Goal: Book appointment/travel/reservation

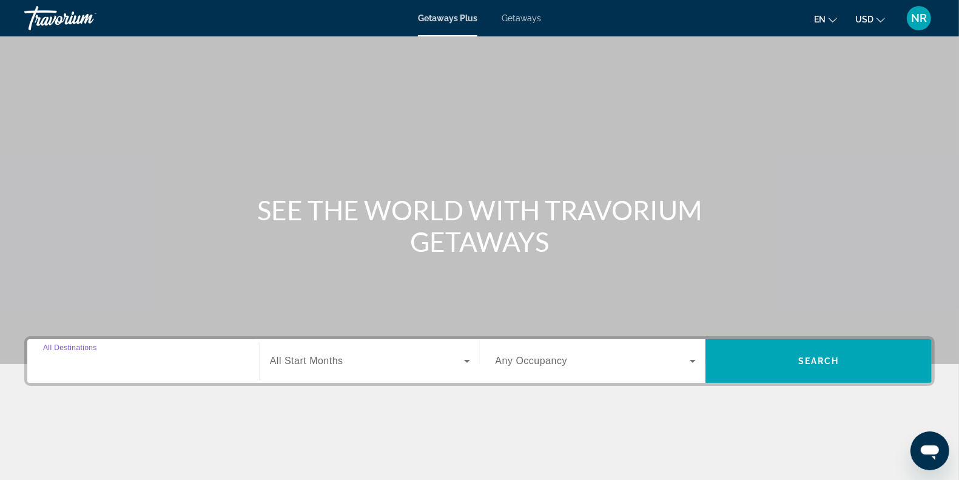
click at [173, 367] on input "Destination All Destinations" at bounding box center [143, 361] width 201 height 15
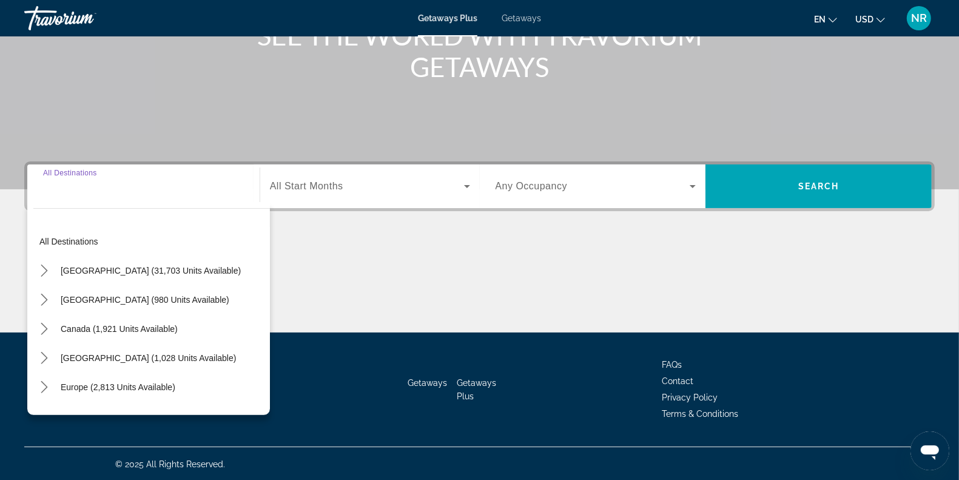
scroll to position [176, 0]
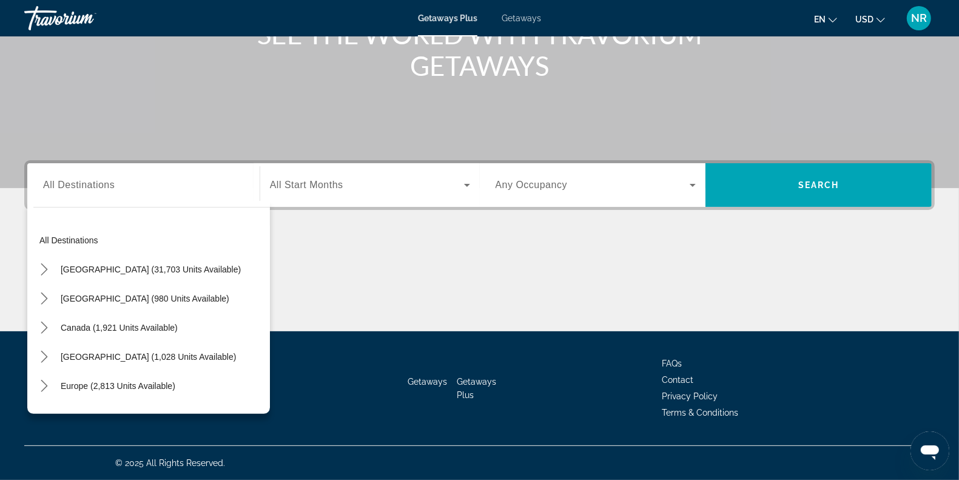
click at [331, 189] on span "All Start Months" at bounding box center [306, 184] width 73 height 10
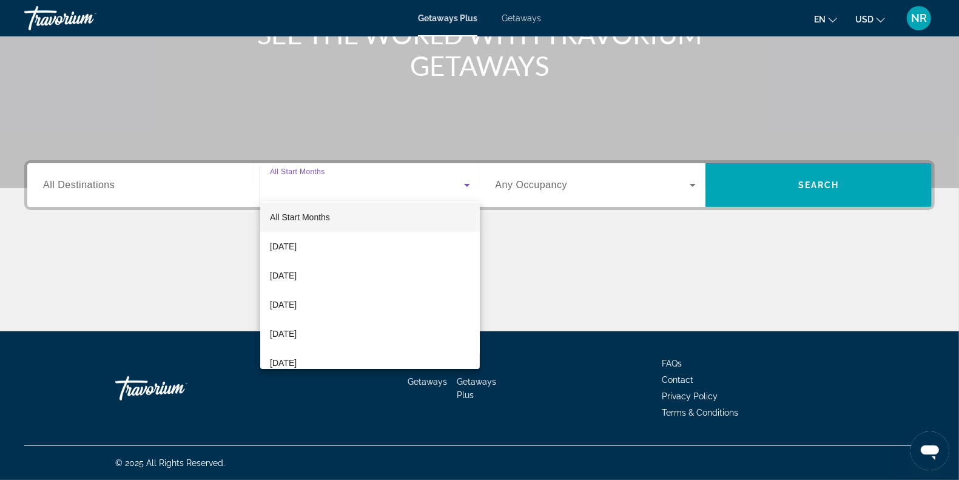
scroll to position [0, 0]
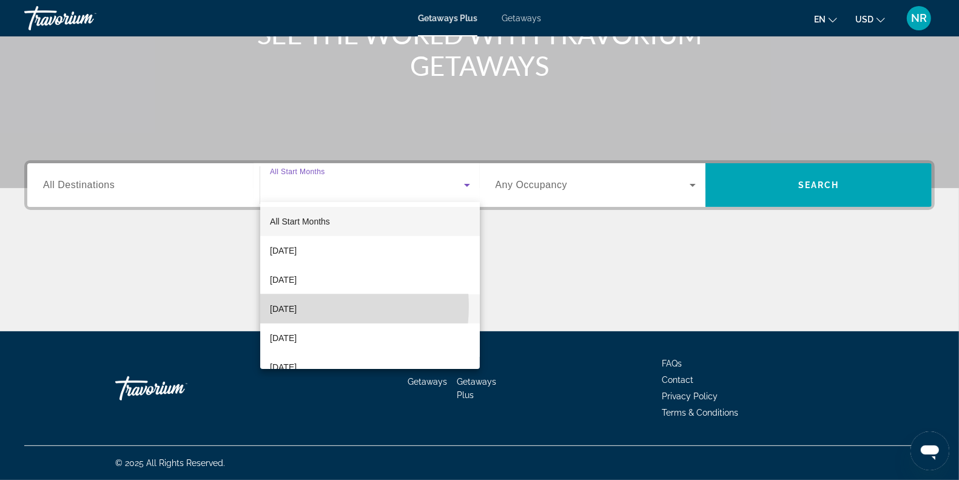
click at [297, 306] on span "[DATE]" at bounding box center [283, 308] width 27 height 15
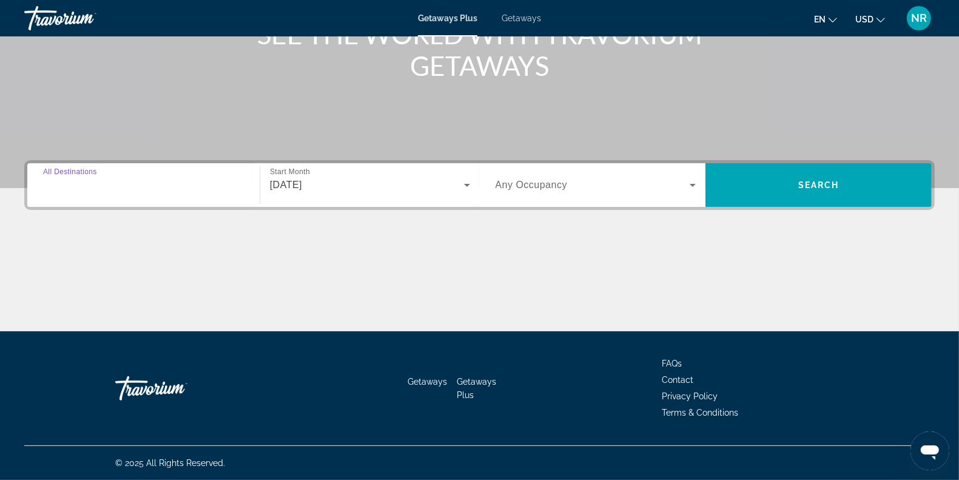
click at [184, 184] on input "Destination All Destinations" at bounding box center [143, 185] width 201 height 15
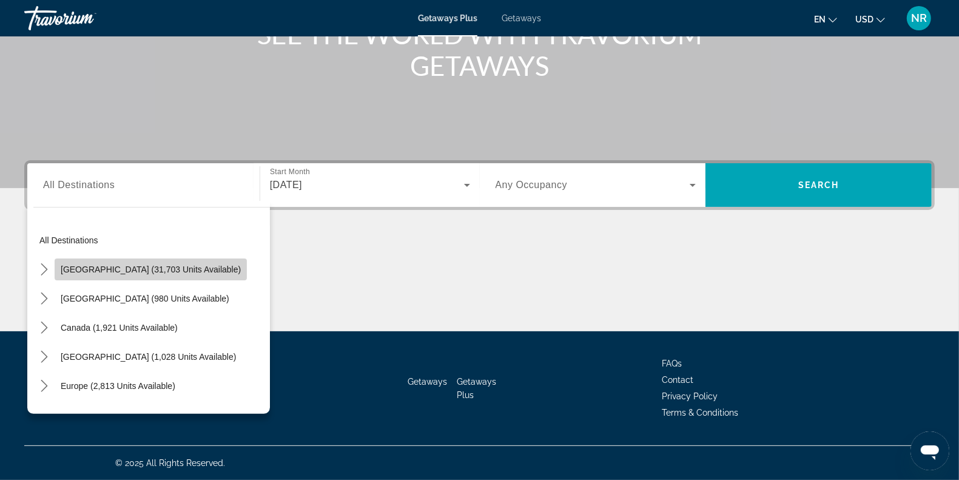
click at [162, 273] on span "[GEOGRAPHIC_DATA] (31,703 units available)" at bounding box center [151, 269] width 180 height 10
type input "**********"
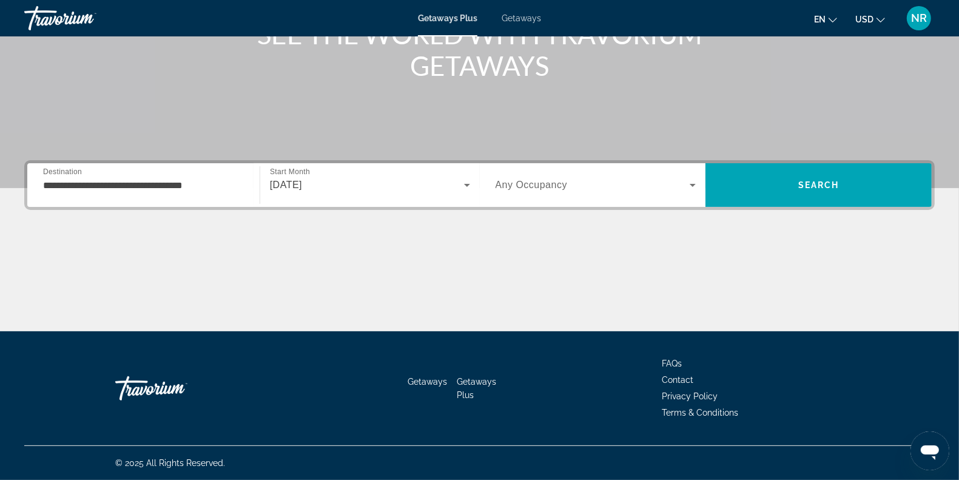
click at [557, 183] on span "Any Occupancy" at bounding box center [531, 184] width 72 height 10
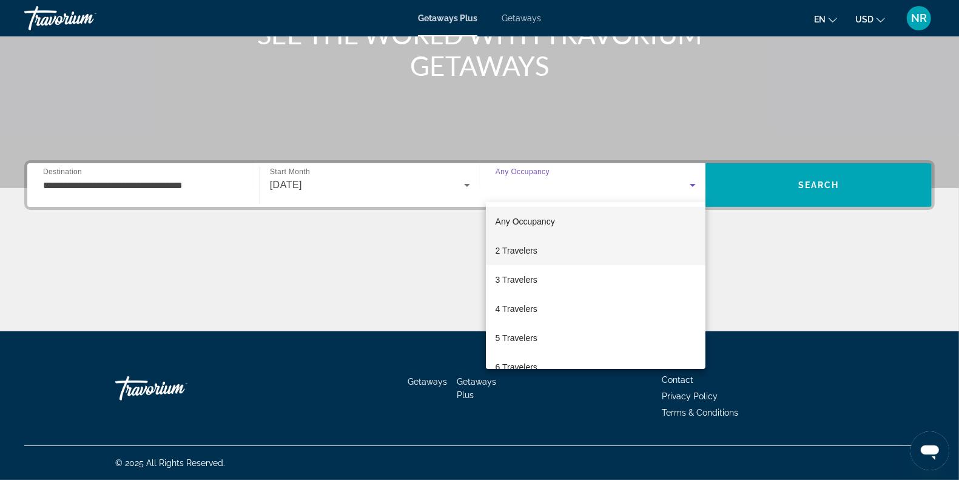
click at [542, 253] on mat-option "2 Travelers" at bounding box center [596, 250] width 220 height 29
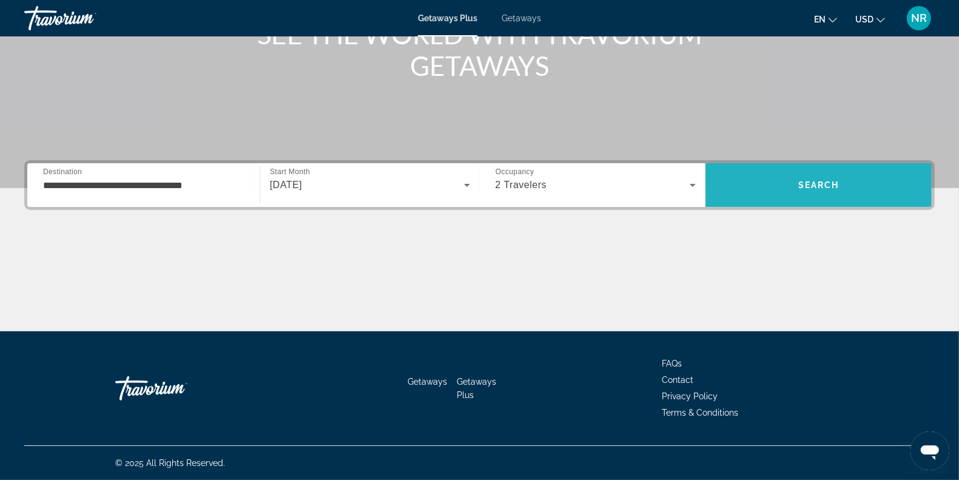
click at [796, 178] on span "Search" at bounding box center [818, 184] width 226 height 29
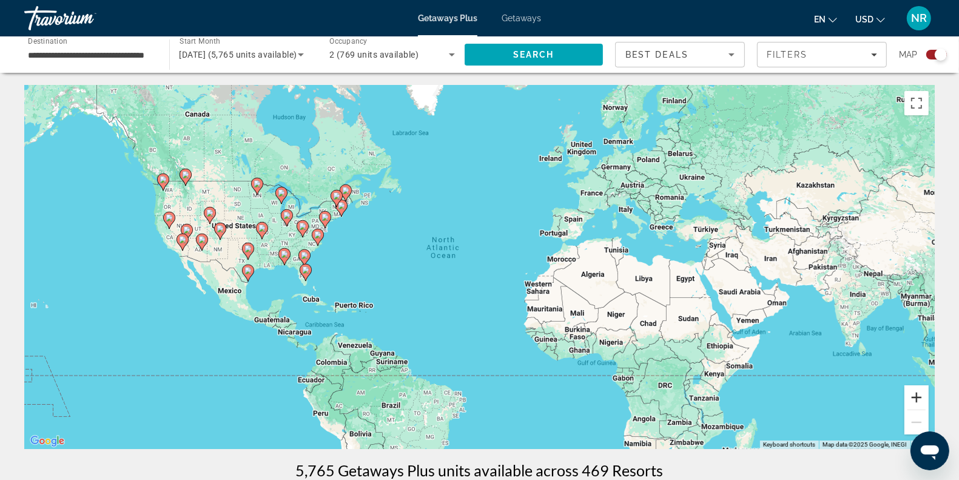
click at [922, 398] on button "Zoom in" at bounding box center [916, 397] width 24 height 24
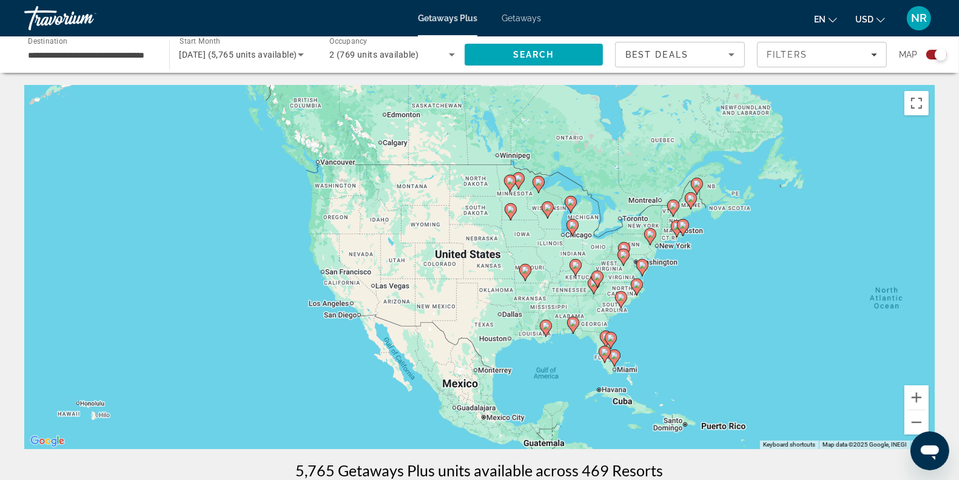
drag, startPoint x: 297, startPoint y: 277, endPoint x: 795, endPoint y: 346, distance: 502.6
click at [795, 346] on div "To activate drag with keyboard, press Alt + Enter. Once in keyboard drag state,…" at bounding box center [479, 267] width 910 height 364
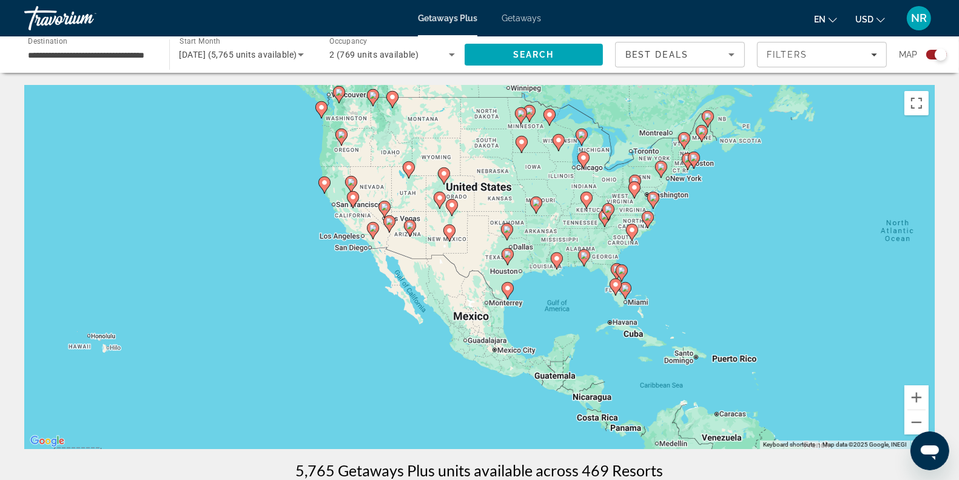
drag, startPoint x: 795, startPoint y: 346, endPoint x: 798, endPoint y: 269, distance: 77.7
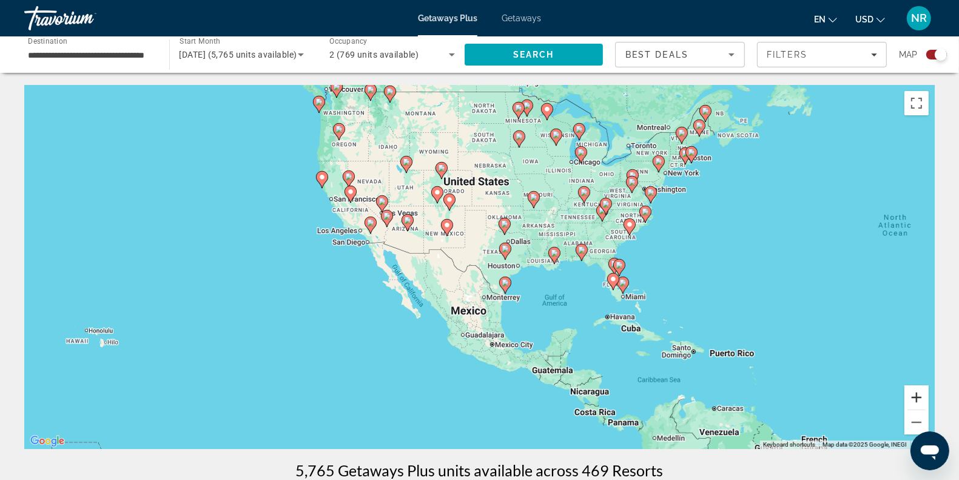
click at [917, 395] on button "Zoom in" at bounding box center [916, 397] width 24 height 24
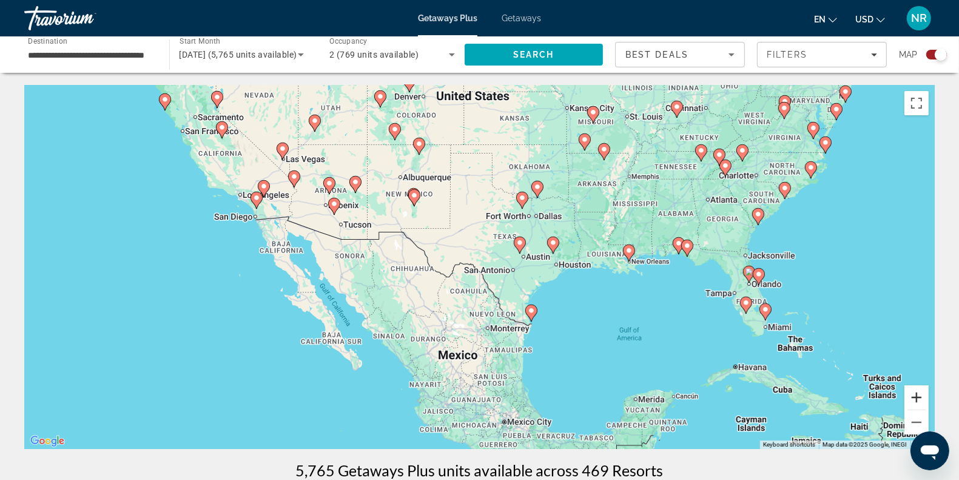
click at [917, 395] on button "Zoom in" at bounding box center [916, 397] width 24 height 24
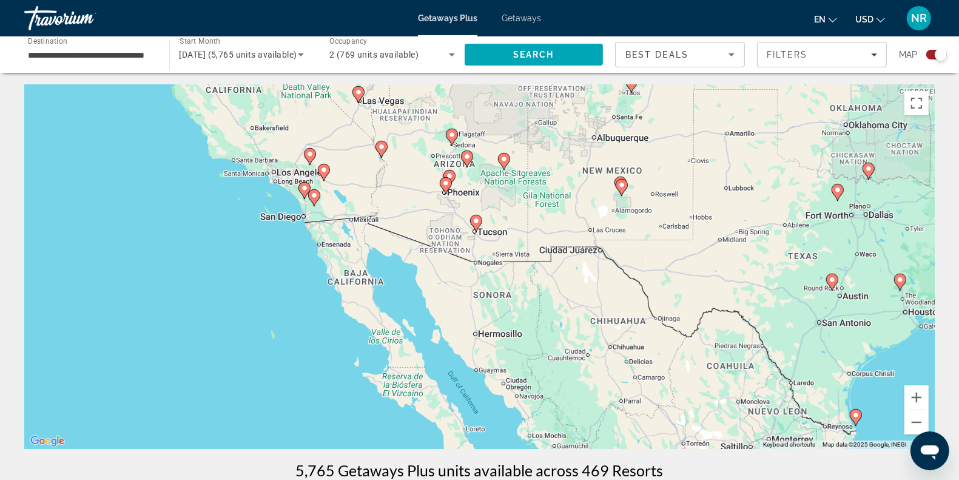
drag, startPoint x: 506, startPoint y: 311, endPoint x: 817, endPoint y: 356, distance: 314.3
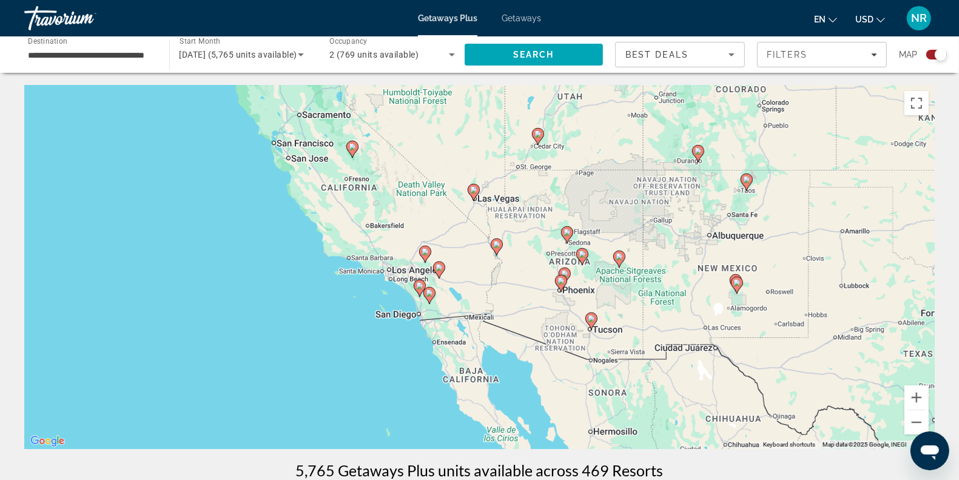
drag, startPoint x: 388, startPoint y: 135, endPoint x: 450, endPoint y: 246, distance: 127.0
click at [450, 246] on div "To activate drag with keyboard, press Alt + Enter. Once in keyboard drag state,…" at bounding box center [479, 267] width 910 height 364
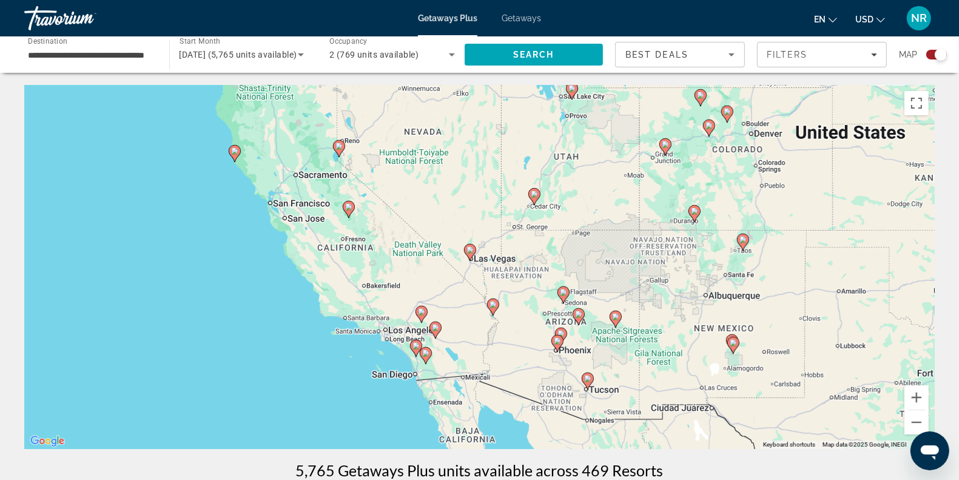
drag, startPoint x: 426, startPoint y: 203, endPoint x: 419, endPoint y: 273, distance: 70.7
click at [419, 273] on div "To activate drag with keyboard, press Alt + Enter. Once in keyboard drag state,…" at bounding box center [479, 267] width 910 height 364
click at [350, 207] on image "Main content" at bounding box center [348, 206] width 7 height 7
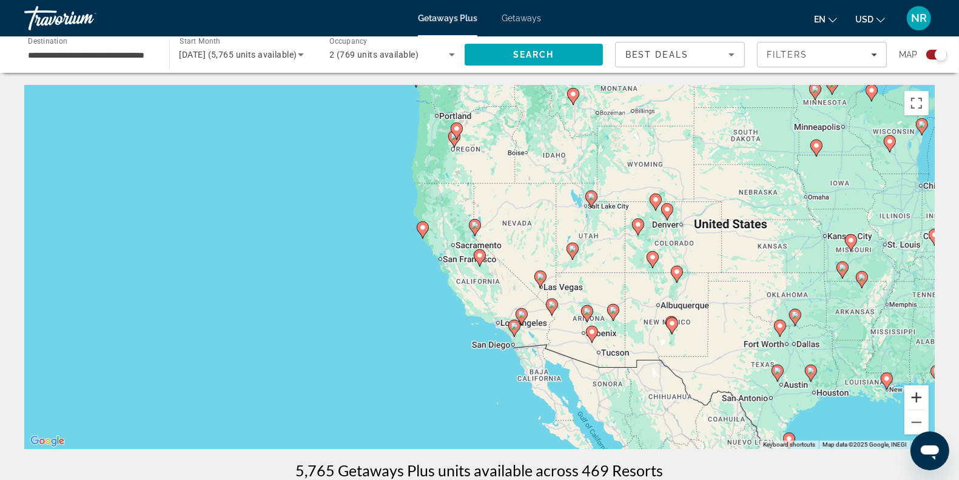
click at [916, 401] on button "Zoom in" at bounding box center [916, 397] width 24 height 24
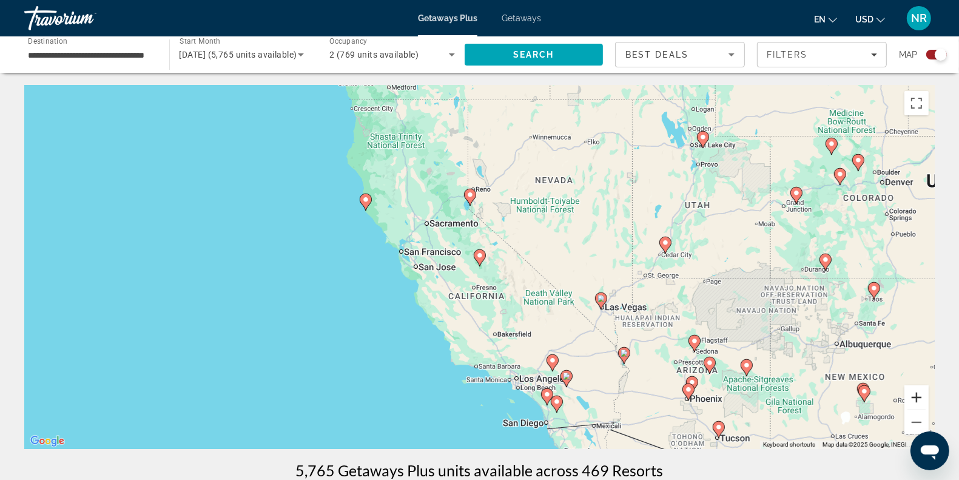
click at [916, 401] on button "Zoom in" at bounding box center [916, 397] width 24 height 24
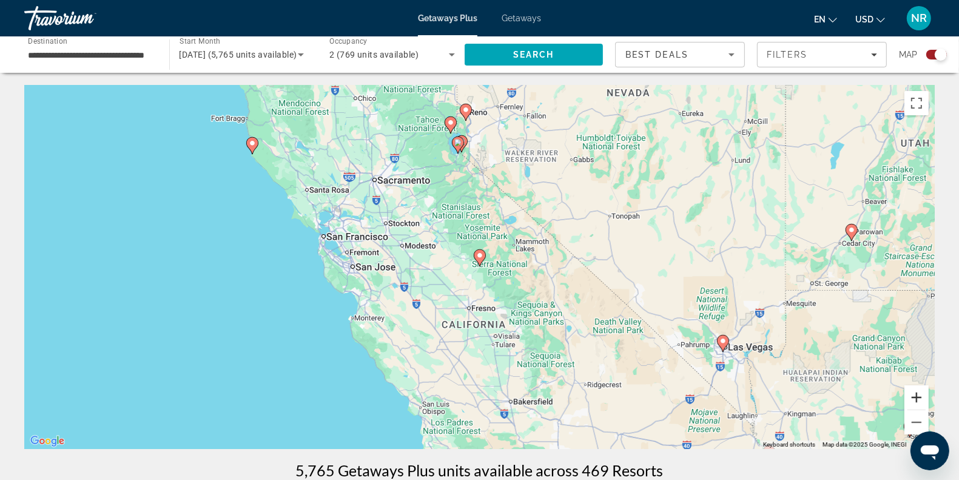
click at [907, 389] on button "Zoom in" at bounding box center [916, 397] width 24 height 24
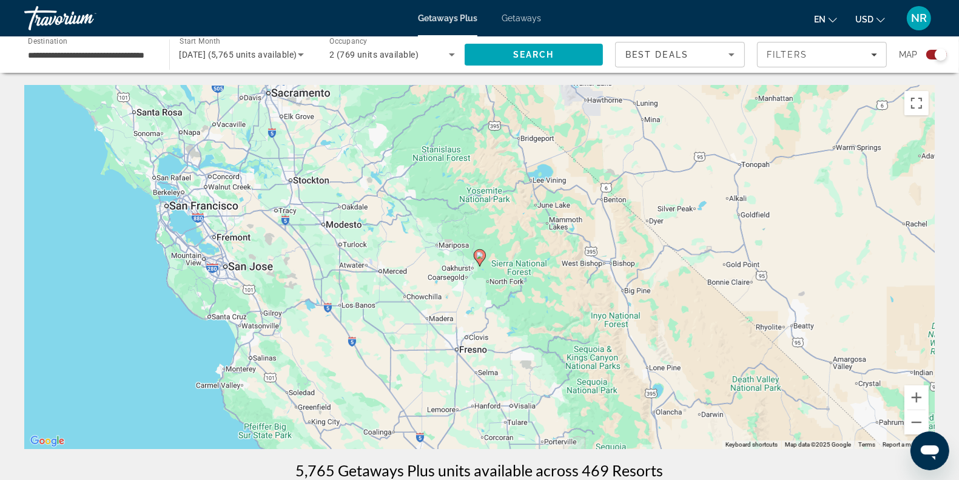
click at [480, 261] on icon "Main content" at bounding box center [479, 258] width 11 height 16
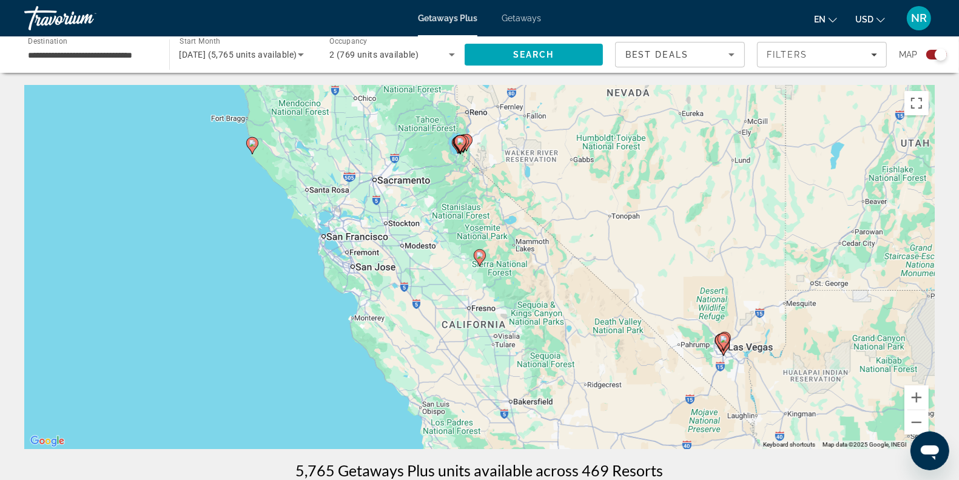
click at [479, 255] on image "Main content" at bounding box center [479, 255] width 7 height 7
type input "**********"
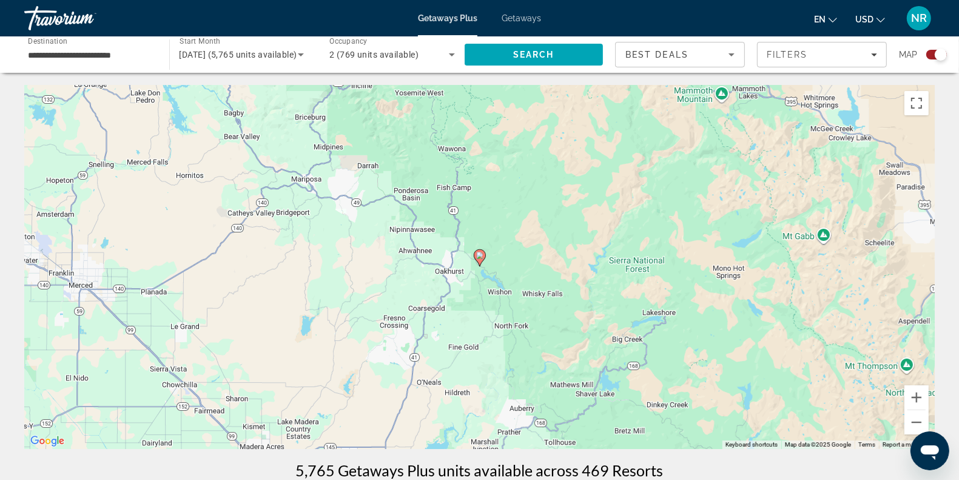
click at [479, 255] on image "Main content" at bounding box center [479, 255] width 7 height 7
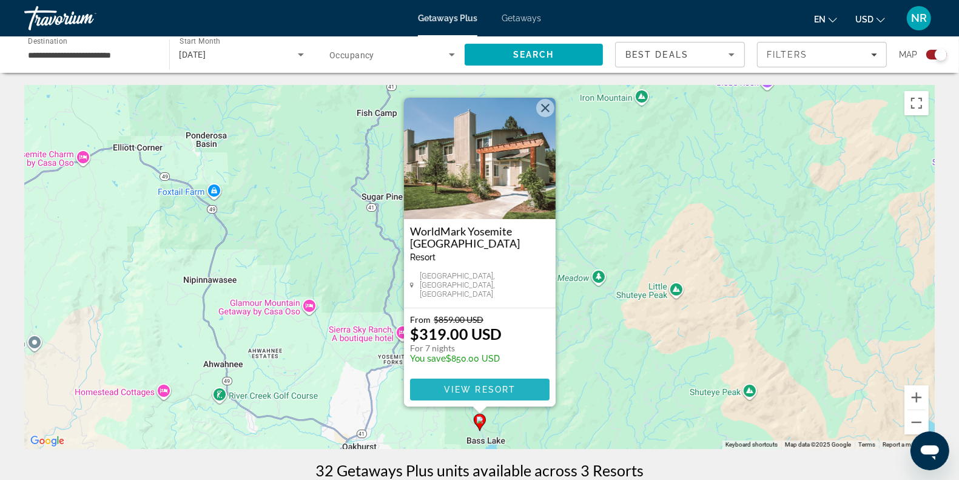
click at [483, 389] on span "View Resort" at bounding box center [479, 389] width 72 height 10
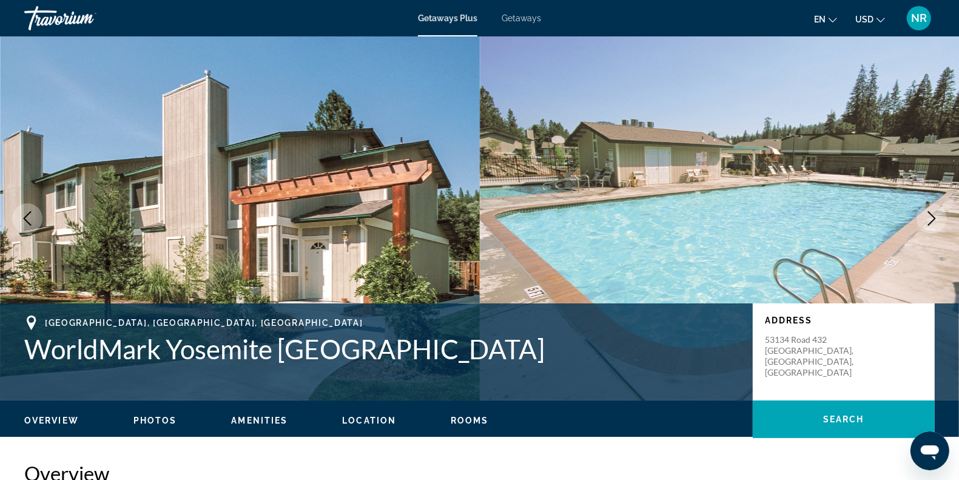
click at [927, 226] on button "Next image" at bounding box center [931, 218] width 30 height 30
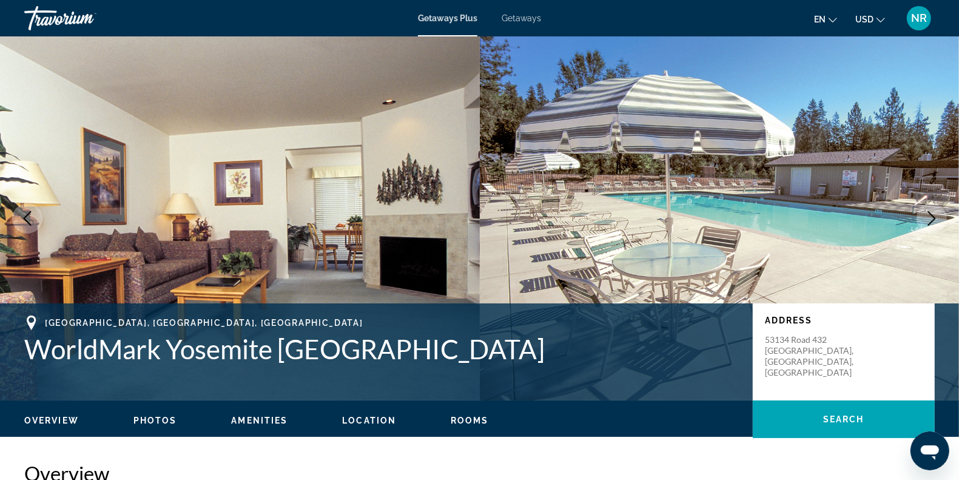
click at [927, 226] on button "Next image" at bounding box center [931, 218] width 30 height 30
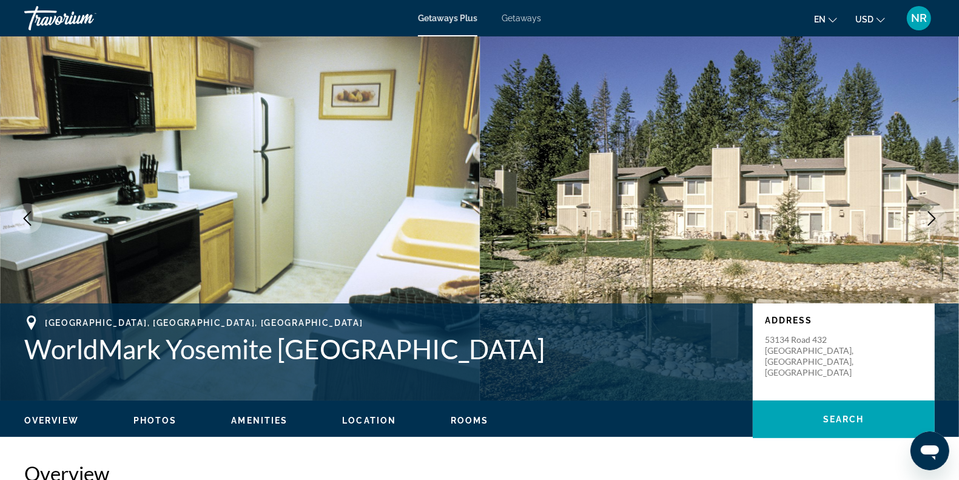
click at [927, 226] on button "Next image" at bounding box center [931, 218] width 30 height 30
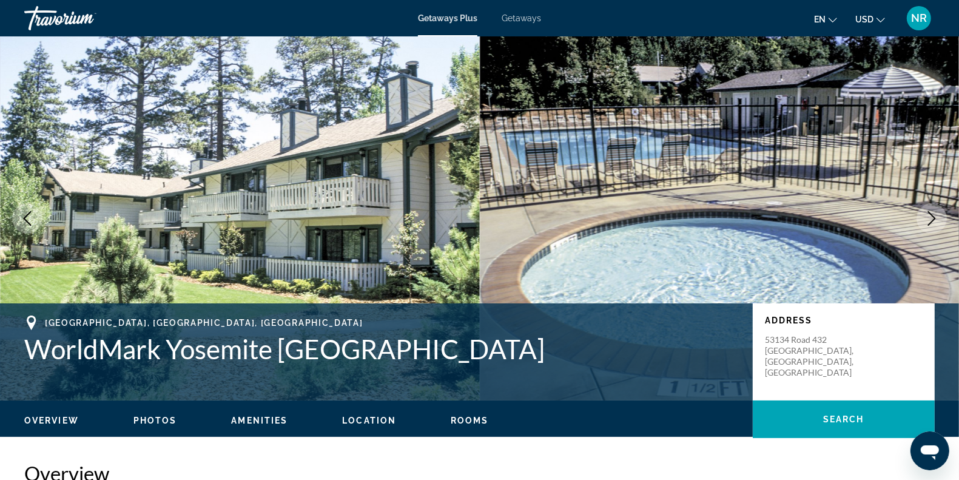
click at [517, 15] on span "Getaways" at bounding box center [520, 18] width 39 height 10
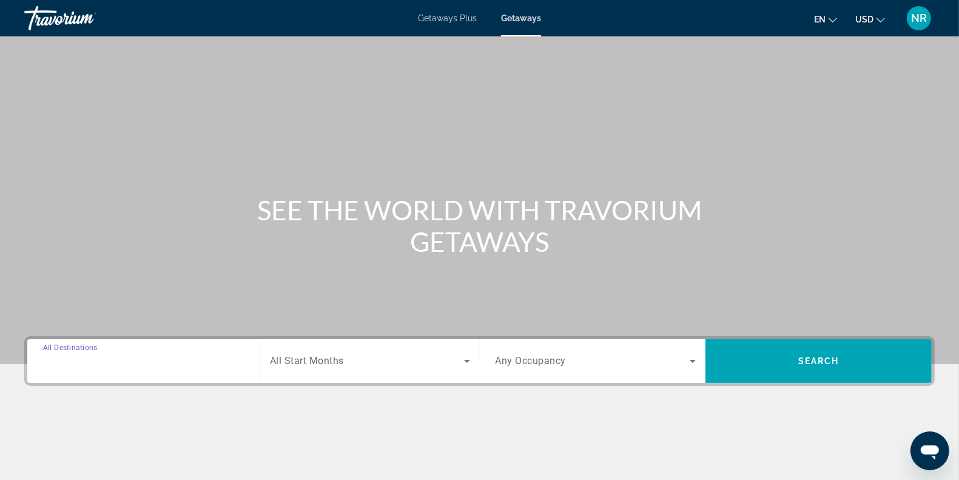
click at [171, 364] on input "Destination All Destinations" at bounding box center [143, 361] width 201 height 15
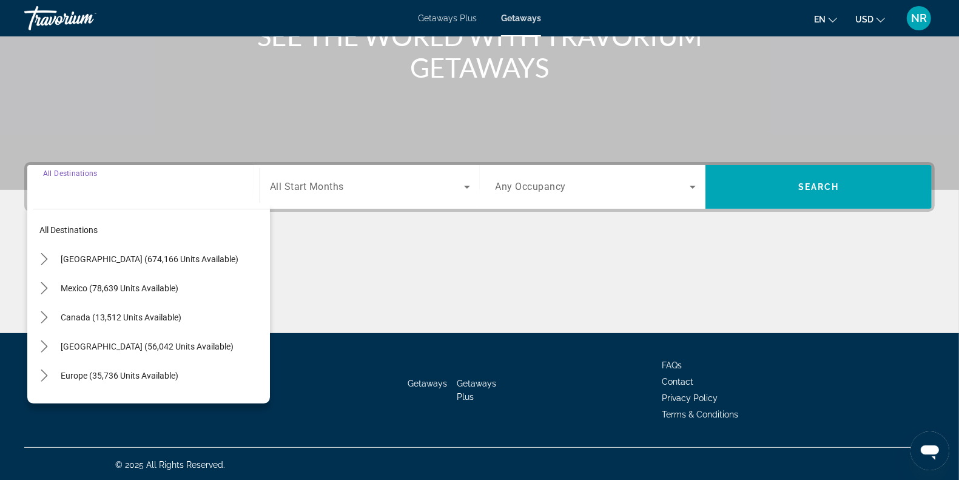
scroll to position [176, 0]
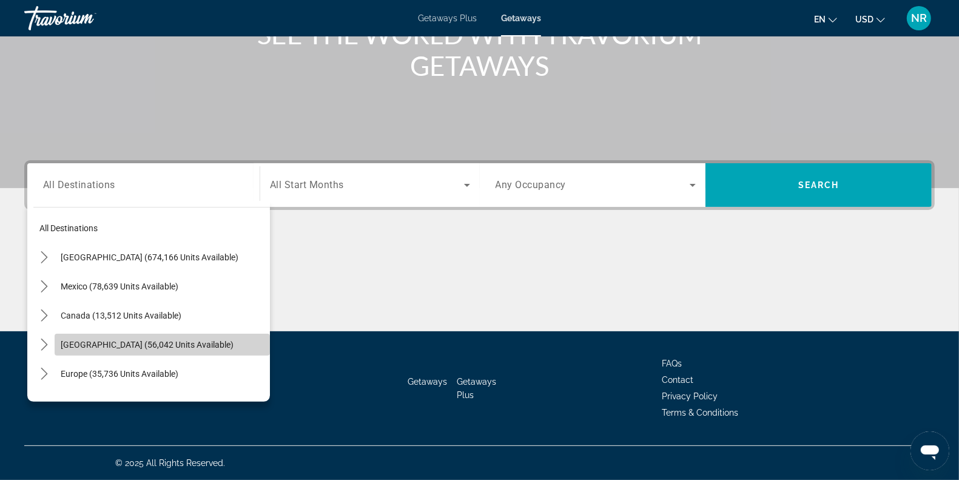
click at [179, 340] on span "[GEOGRAPHIC_DATA] (56,042 units available)" at bounding box center [147, 345] width 173 height 10
type input "**********"
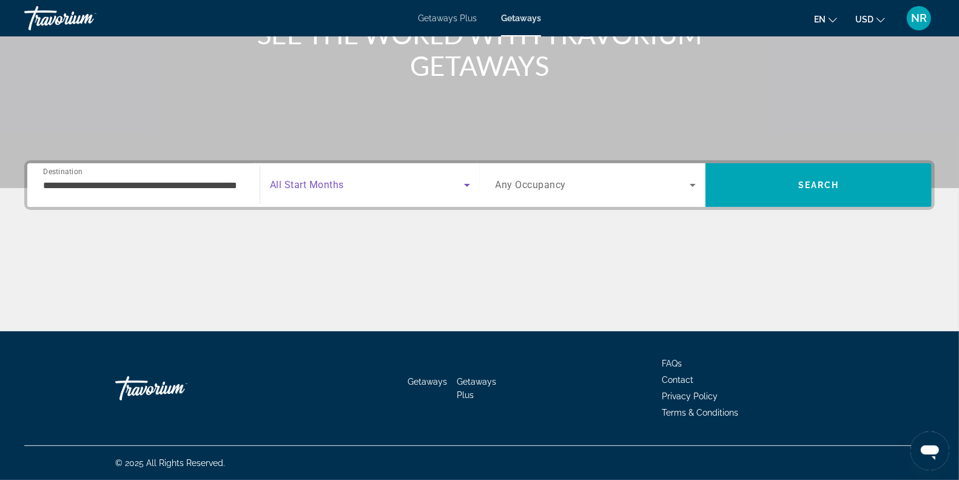
click at [346, 186] on span "Search widget" at bounding box center [367, 185] width 194 height 15
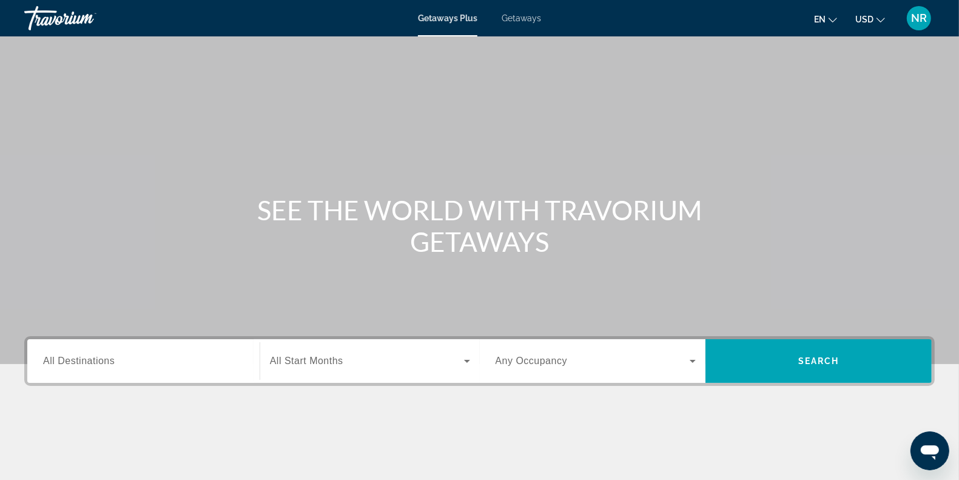
click at [89, 361] on span "All Destinations" at bounding box center [79, 360] width 72 height 10
click at [89, 361] on input "Destination All Destinations" at bounding box center [143, 361] width 201 height 15
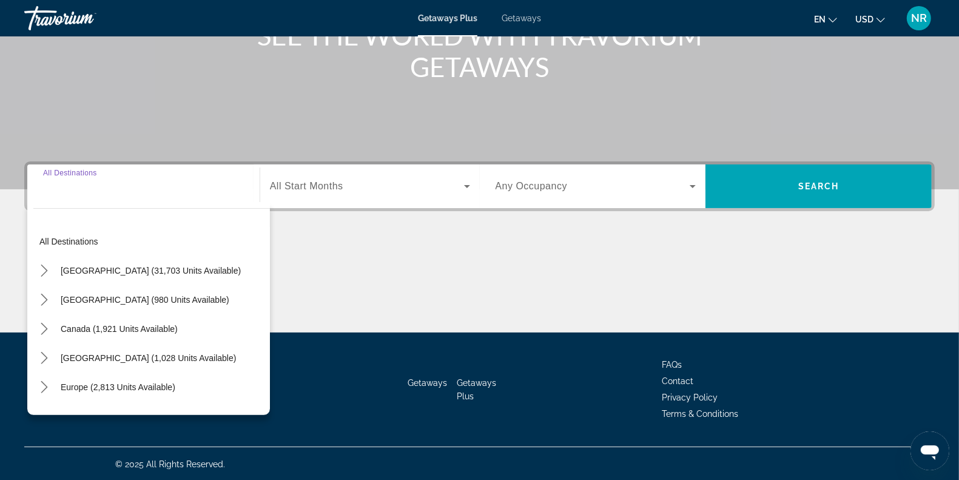
scroll to position [176, 0]
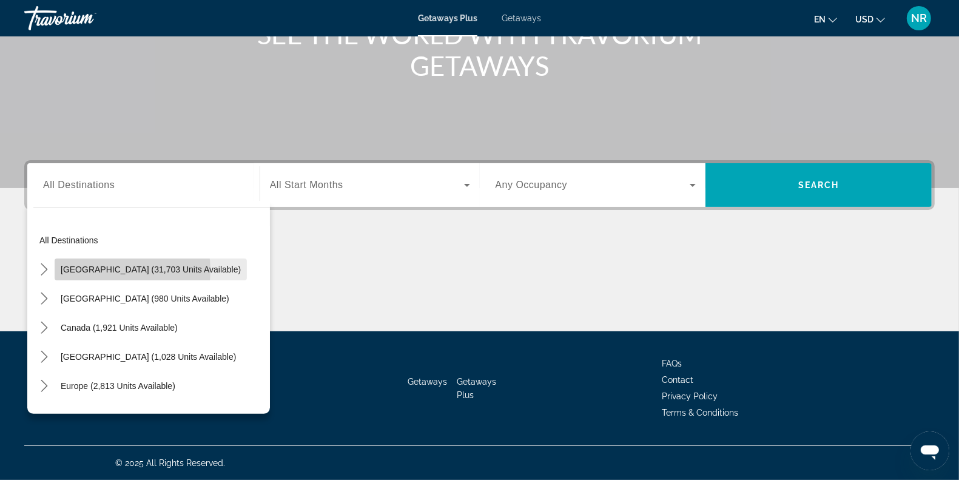
click at [115, 270] on span "[GEOGRAPHIC_DATA] (31,703 units available)" at bounding box center [151, 269] width 180 height 10
type input "**********"
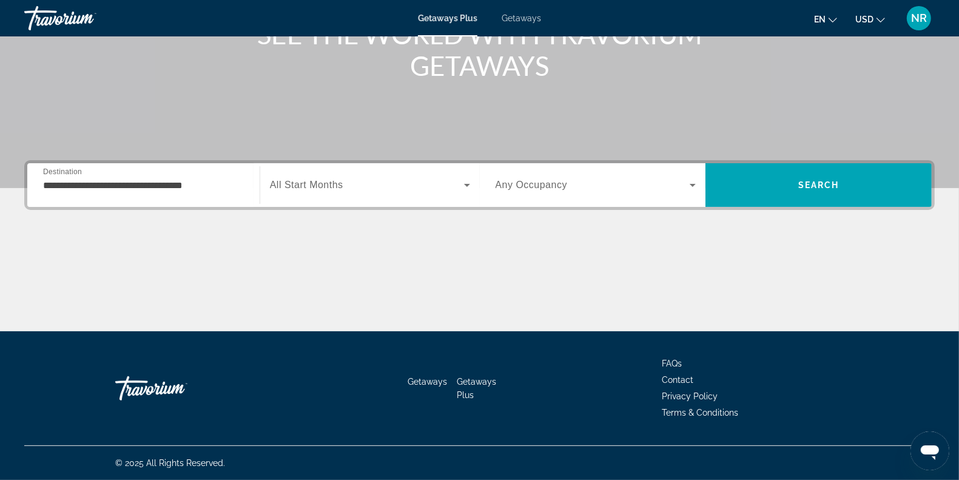
click at [300, 183] on span "All Start Months" at bounding box center [306, 184] width 73 height 10
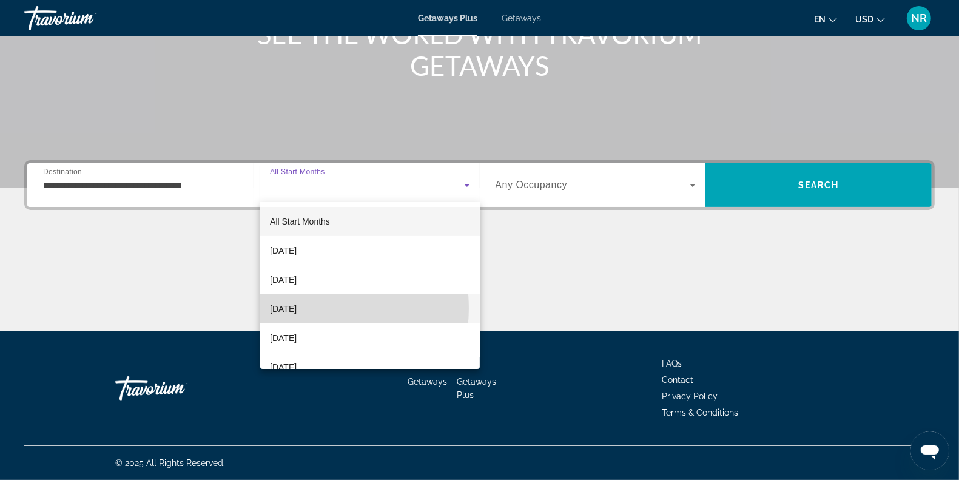
click at [297, 308] on span "[DATE]" at bounding box center [283, 308] width 27 height 15
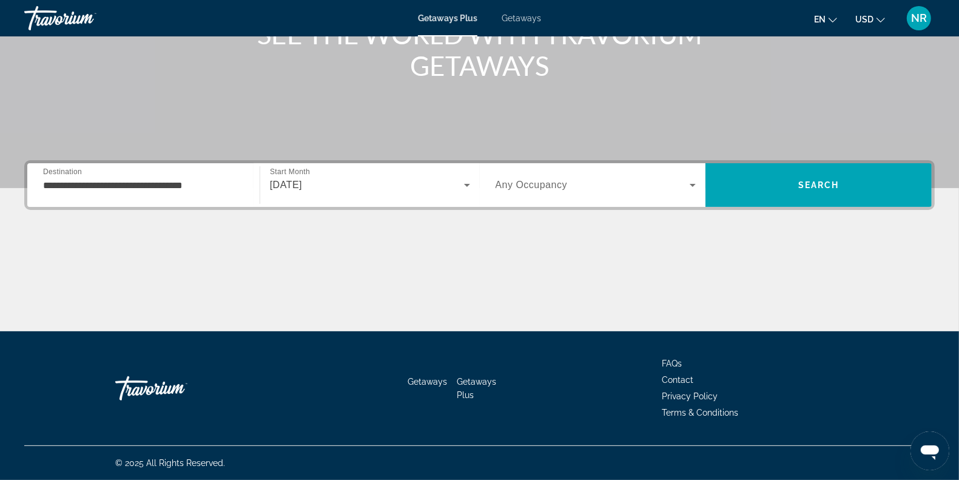
click at [535, 198] on div "Search widget" at bounding box center [595, 185] width 201 height 34
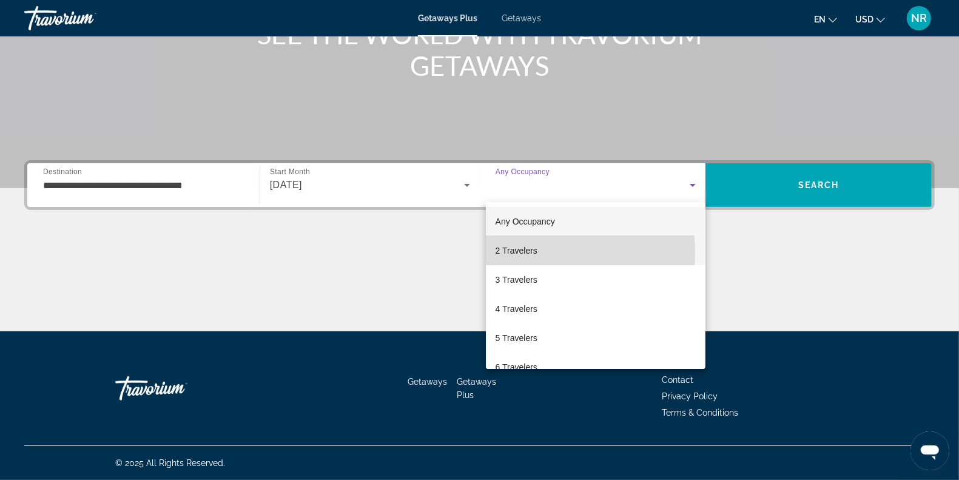
click at [521, 253] on span "2 Travelers" at bounding box center [516, 250] width 42 height 15
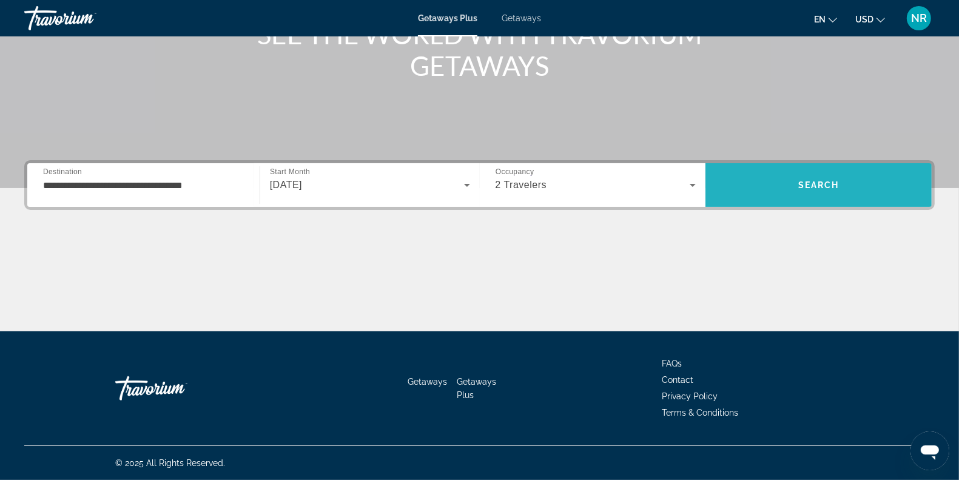
click at [834, 185] on span "Search" at bounding box center [818, 185] width 41 height 10
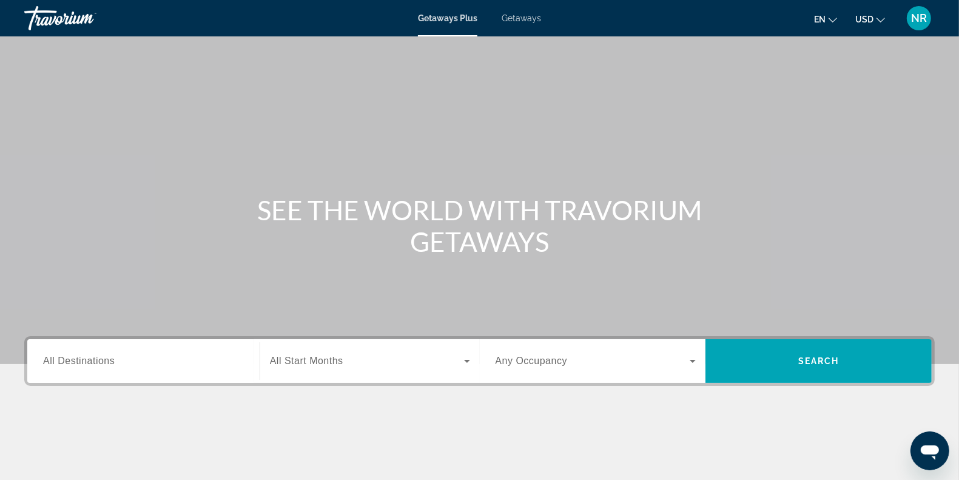
click at [113, 370] on div "Search widget" at bounding box center [143, 361] width 201 height 35
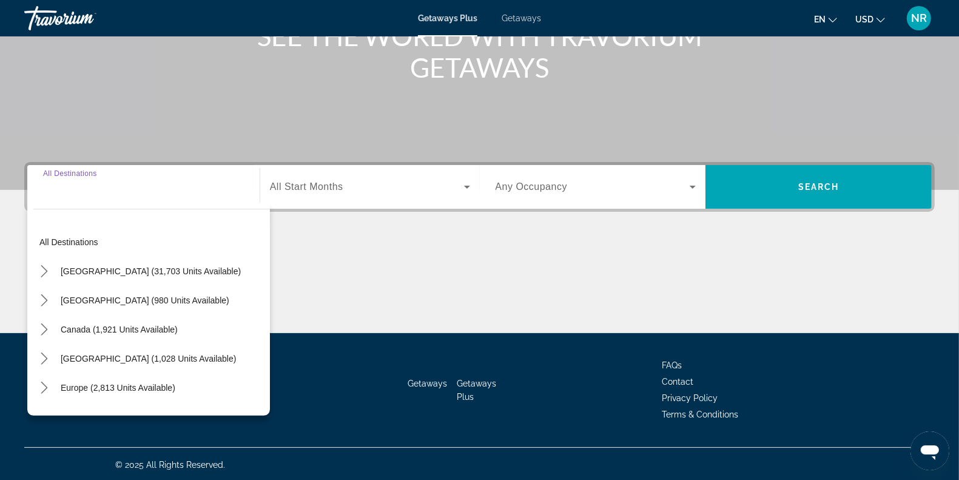
scroll to position [176, 0]
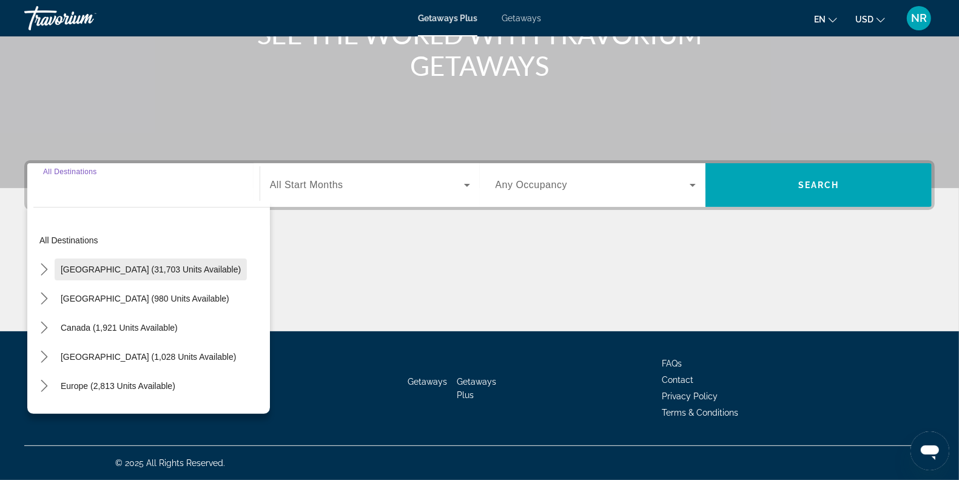
click at [108, 271] on span "[GEOGRAPHIC_DATA] (31,703 units available)" at bounding box center [151, 269] width 180 height 10
type input "**********"
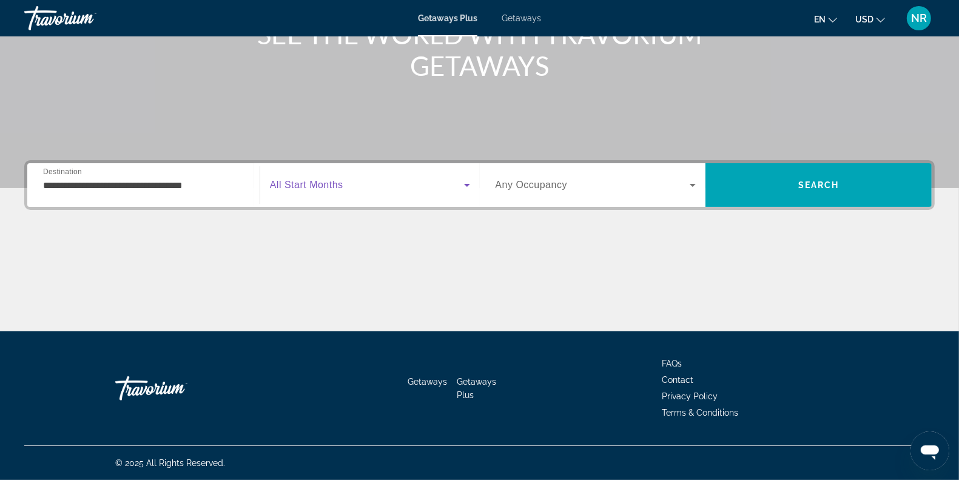
click at [354, 183] on span "Search widget" at bounding box center [367, 185] width 194 height 15
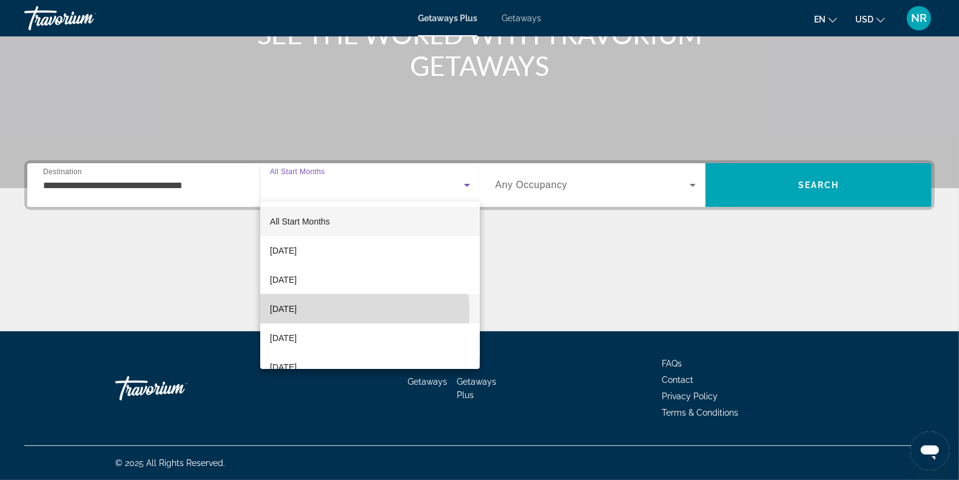
click at [297, 313] on span "[DATE]" at bounding box center [283, 308] width 27 height 15
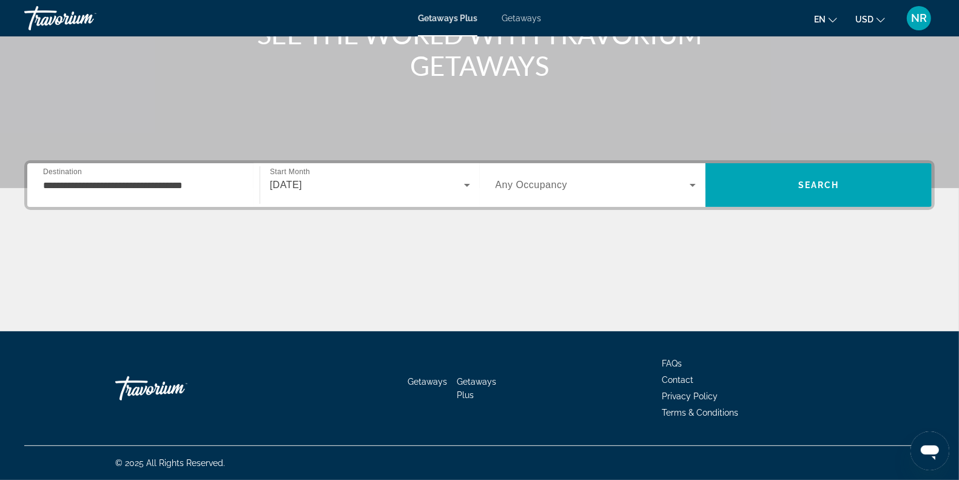
click at [546, 185] on span "Any Occupancy" at bounding box center [531, 184] width 72 height 10
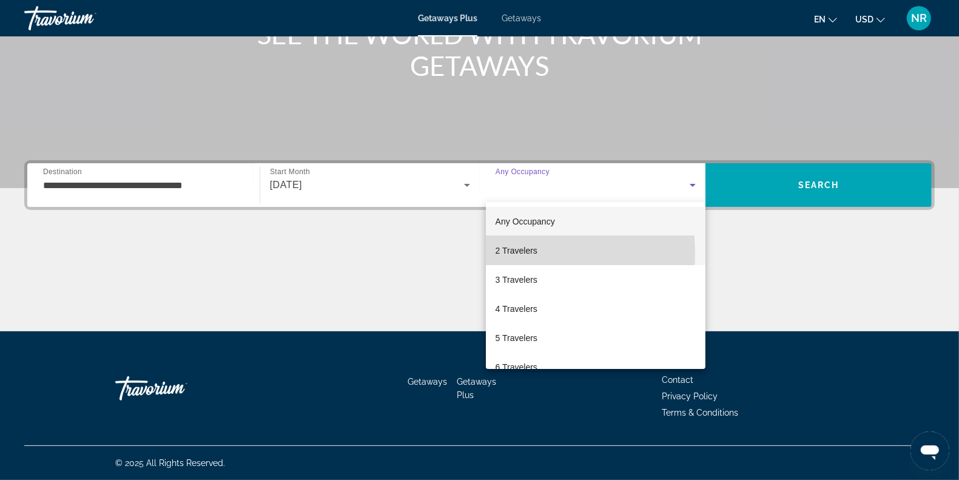
click at [526, 253] on span "2 Travelers" at bounding box center [516, 250] width 42 height 15
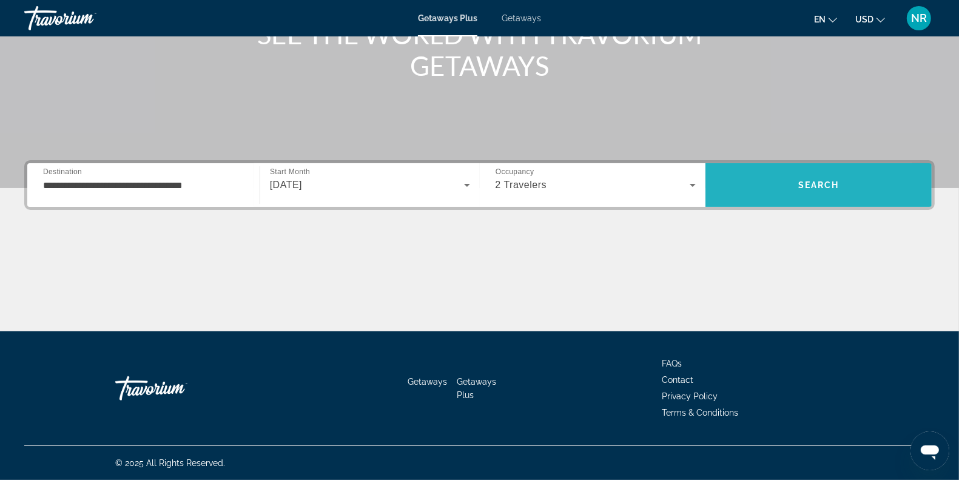
click at [768, 185] on span "Search" at bounding box center [818, 184] width 226 height 29
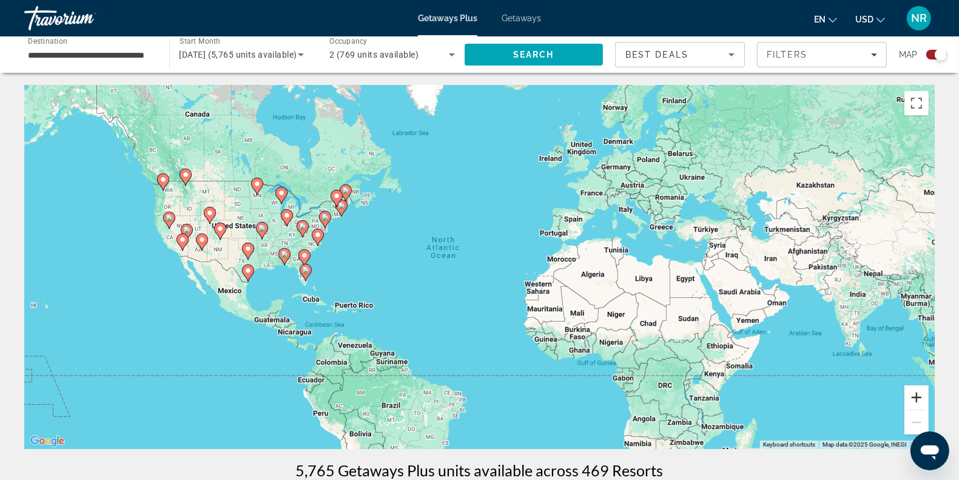
click at [916, 396] on button "Zoom in" at bounding box center [916, 397] width 24 height 24
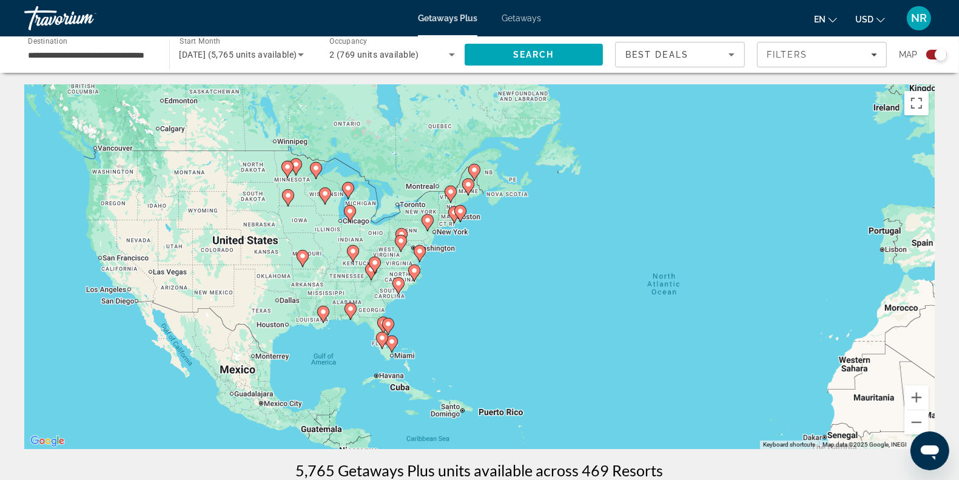
drag, startPoint x: 229, startPoint y: 269, endPoint x: 492, endPoint y: 317, distance: 268.1
click at [492, 317] on div "To activate drag with keyboard, press Alt + Enter. Once in keyboard drag state,…" at bounding box center [479, 267] width 910 height 364
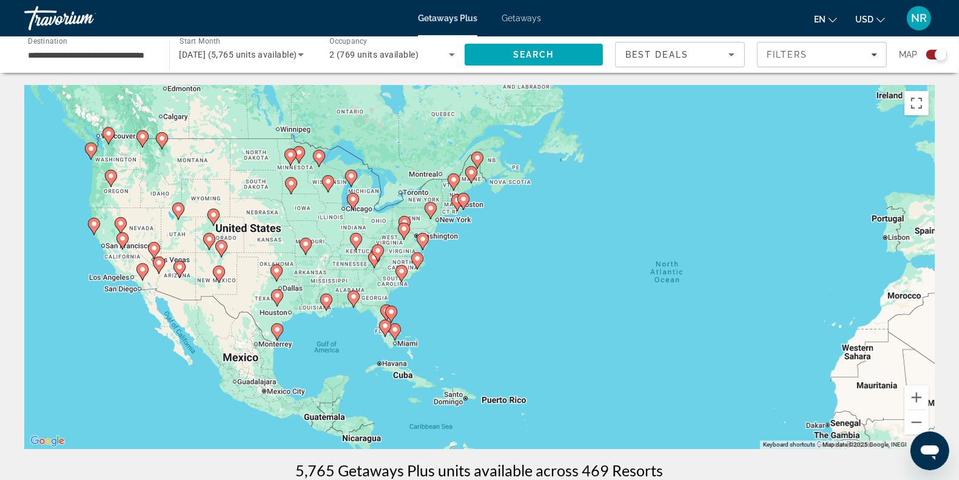
click at [181, 273] on icon "Main content" at bounding box center [178, 269] width 11 height 16
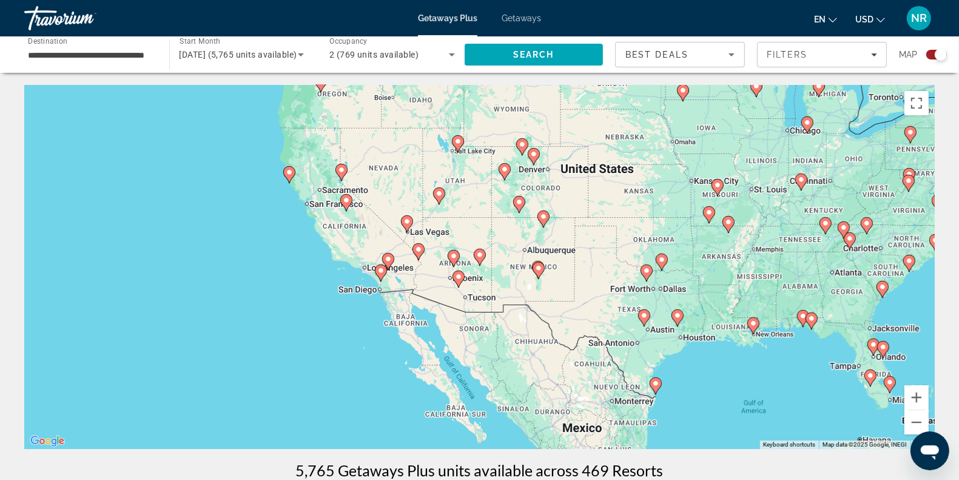
click at [455, 277] on image "Main content" at bounding box center [458, 276] width 7 height 7
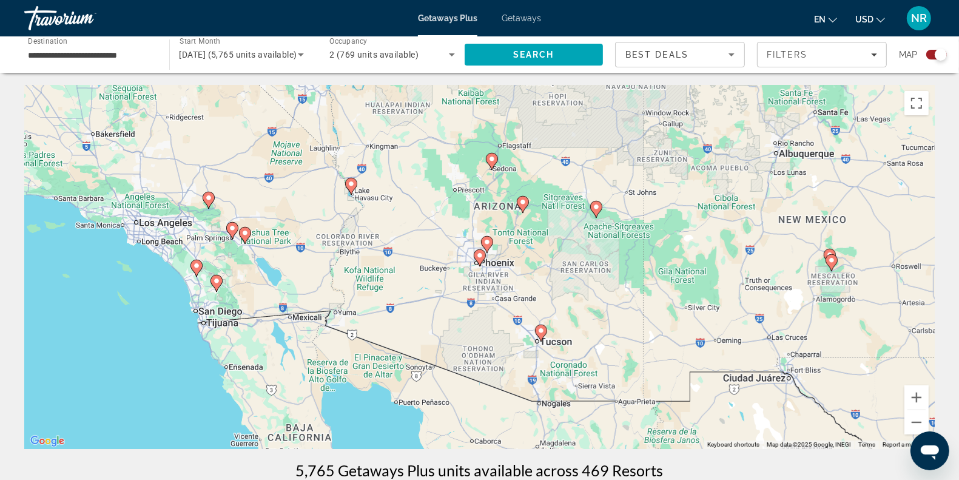
click at [481, 259] on icon "Main content" at bounding box center [479, 258] width 11 height 16
type input "**********"
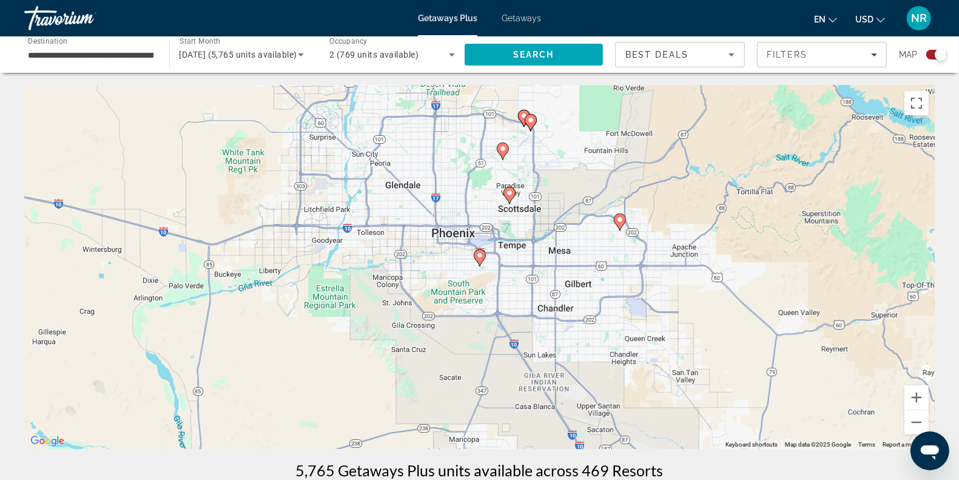
click at [481, 259] on icon "Main content" at bounding box center [479, 258] width 11 height 16
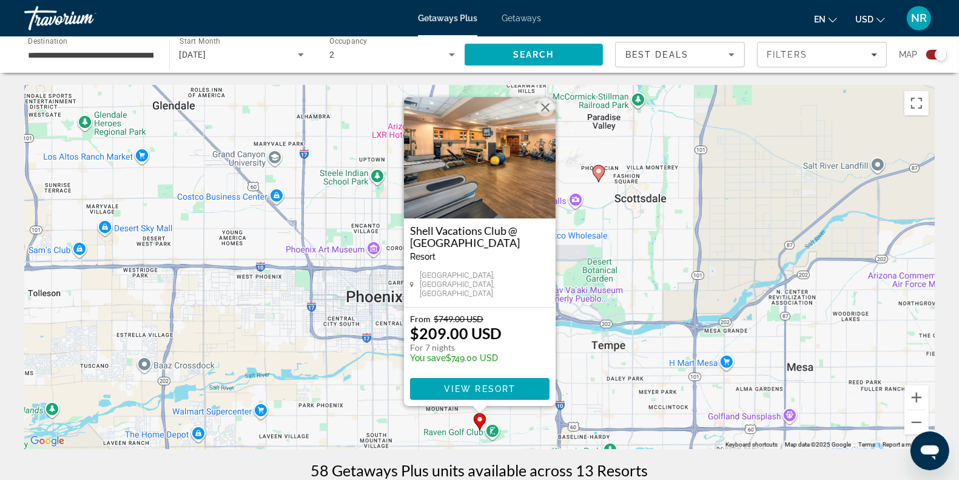
click at [496, 183] on img "Main content" at bounding box center [480, 157] width 152 height 121
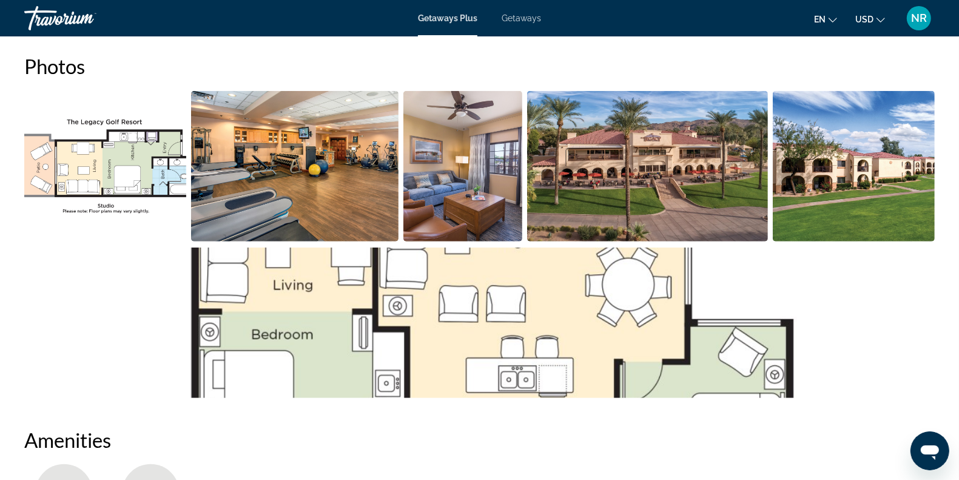
scroll to position [455, 0]
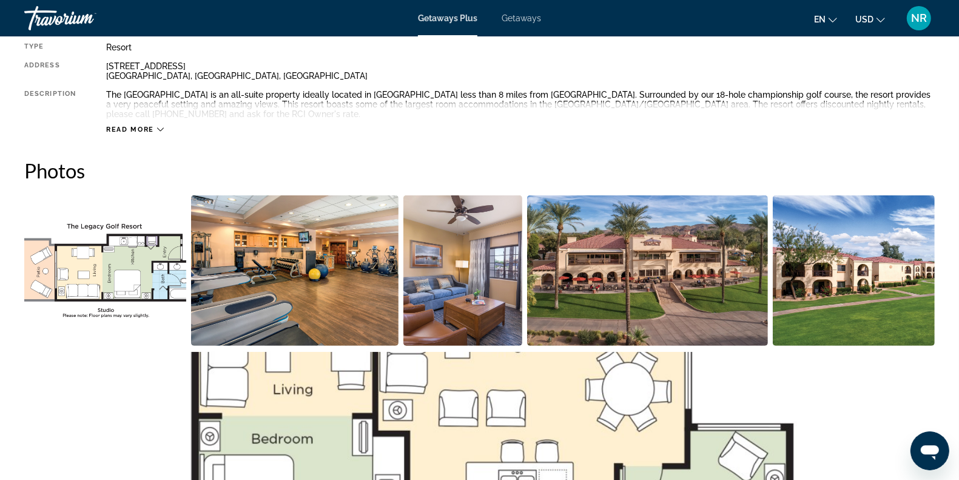
click at [671, 298] on img "Open full-screen image slider" at bounding box center [647, 270] width 241 height 150
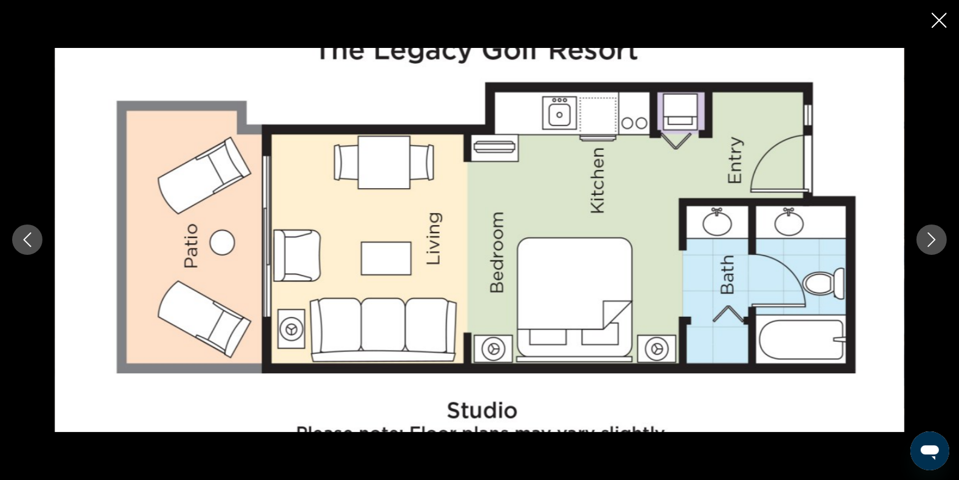
click at [922, 238] on button "Next image" at bounding box center [931, 239] width 30 height 30
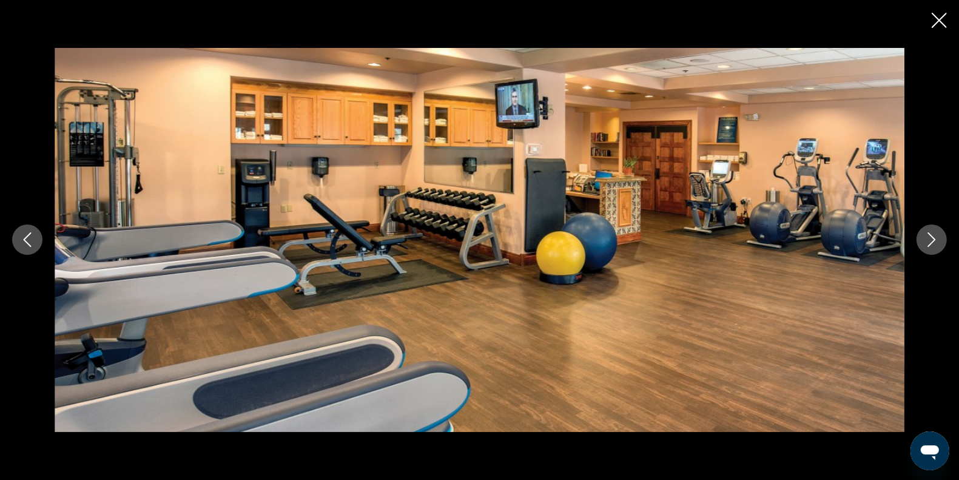
click at [922, 238] on button "Next image" at bounding box center [931, 239] width 30 height 30
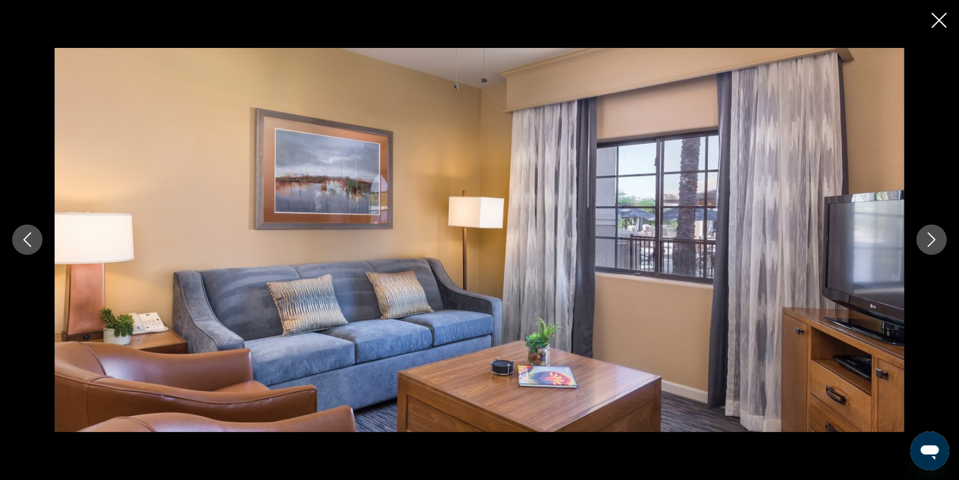
click at [922, 238] on button "Next image" at bounding box center [931, 239] width 30 height 30
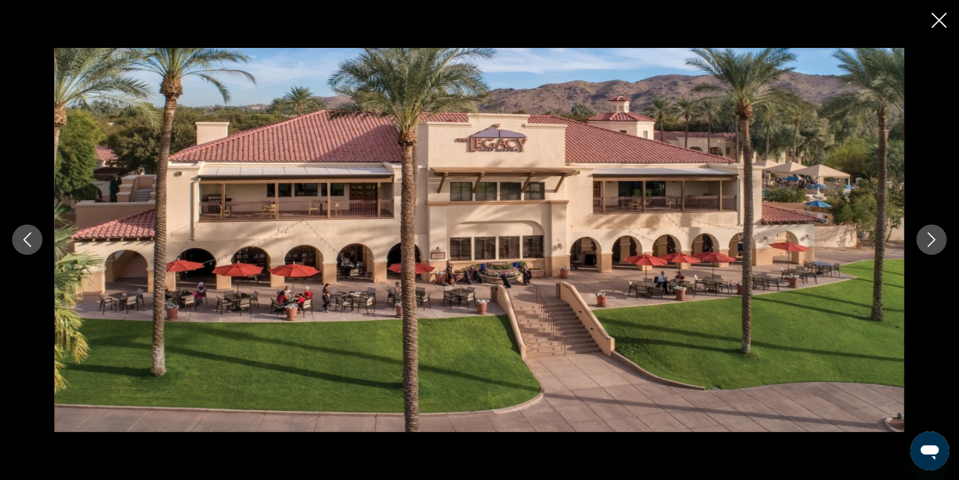
click at [922, 238] on button "Next image" at bounding box center [931, 239] width 30 height 30
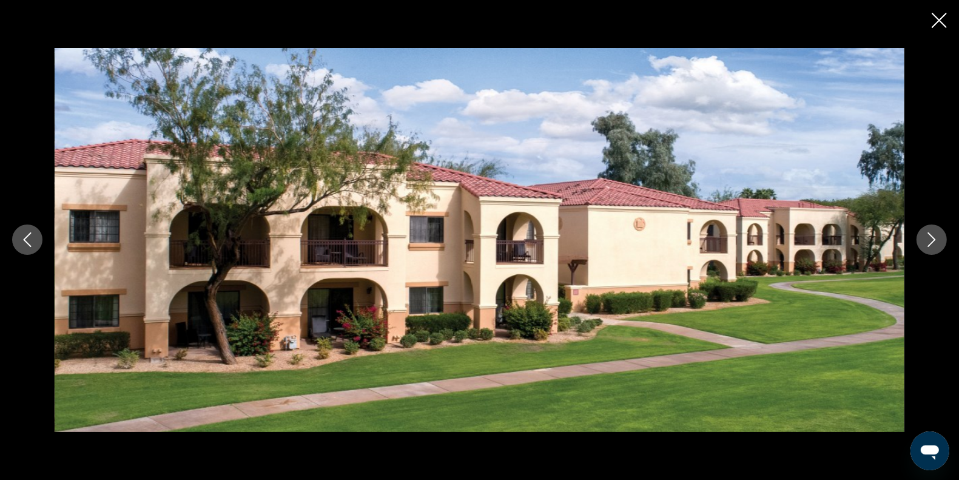
click at [922, 238] on button "Next image" at bounding box center [931, 239] width 30 height 30
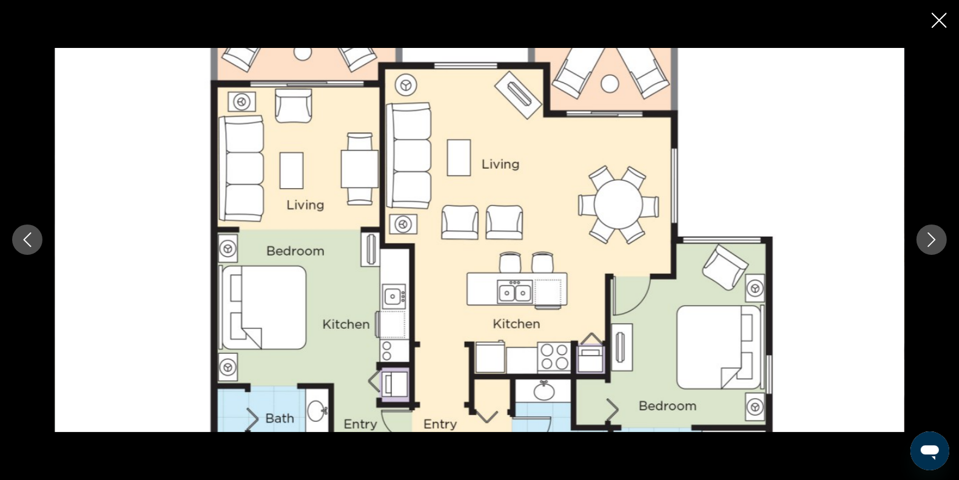
click at [922, 238] on button "Next image" at bounding box center [931, 239] width 30 height 30
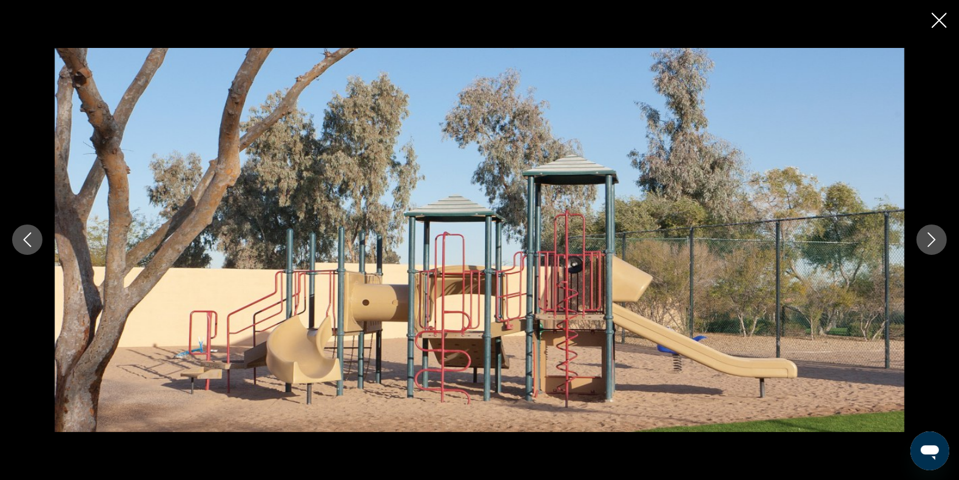
click at [922, 238] on button "Next image" at bounding box center [931, 239] width 30 height 30
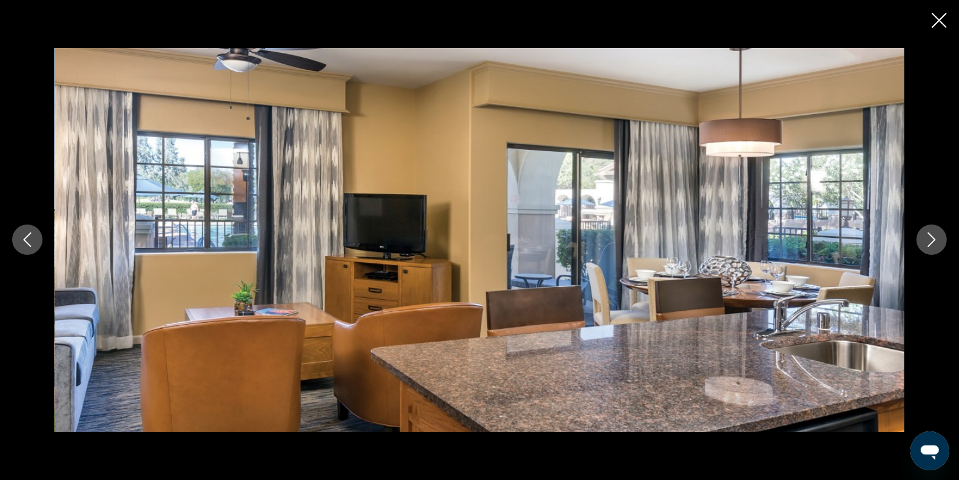
click at [922, 238] on button "Next image" at bounding box center [931, 239] width 30 height 30
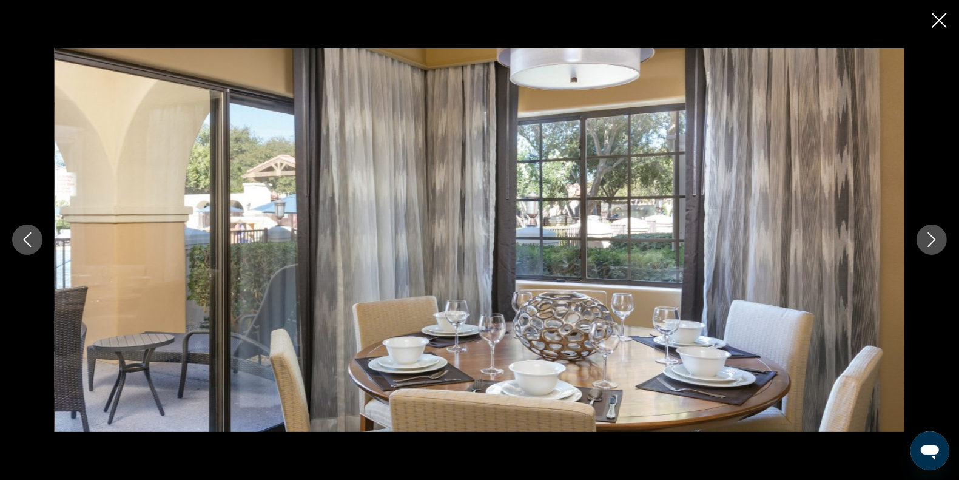
click at [922, 238] on button "Next image" at bounding box center [931, 239] width 30 height 30
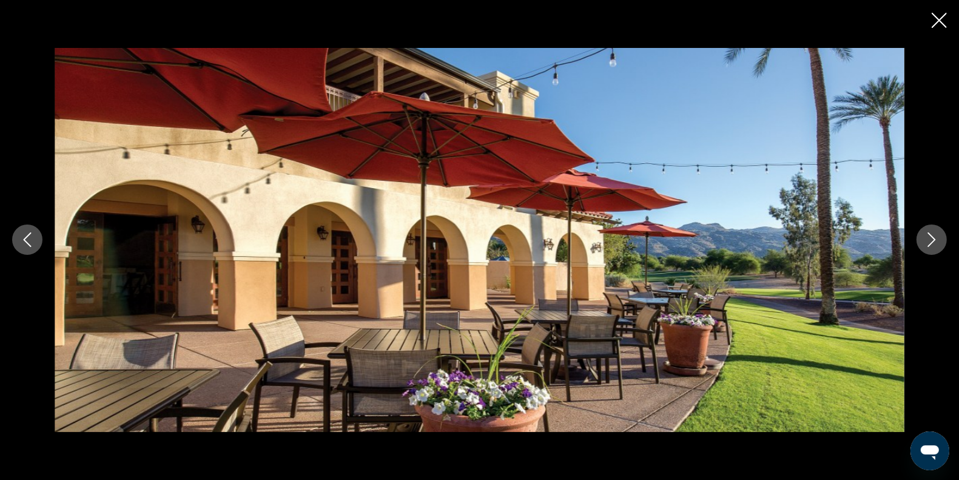
click at [922, 238] on button "Next image" at bounding box center [931, 239] width 30 height 30
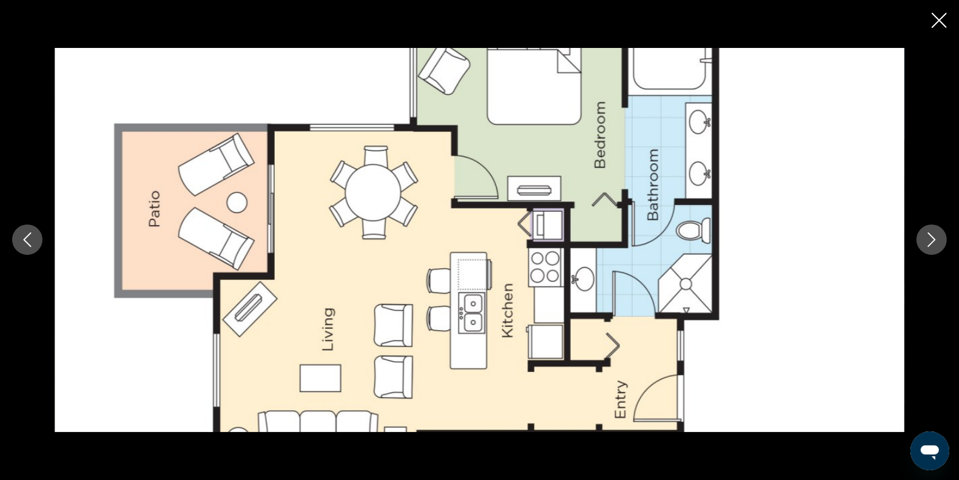
click at [922, 238] on button "Next image" at bounding box center [931, 239] width 30 height 30
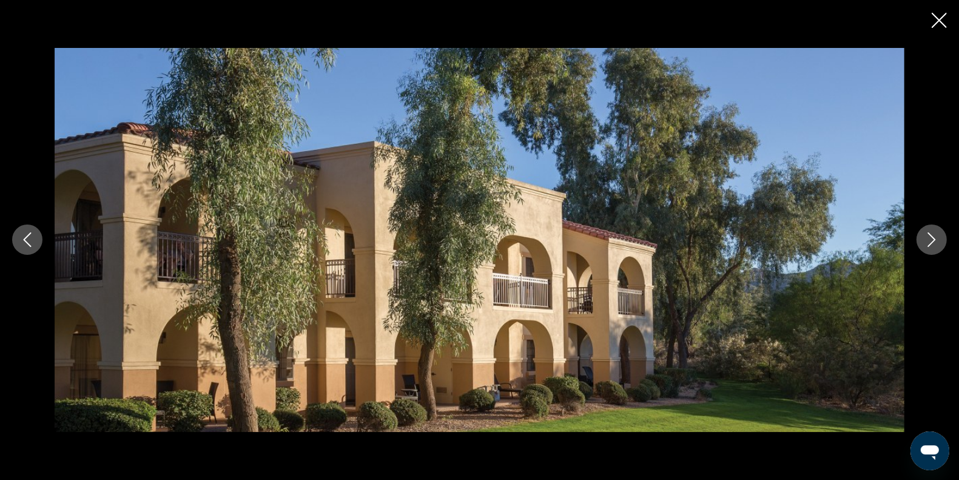
click at [922, 238] on button "Next image" at bounding box center [931, 239] width 30 height 30
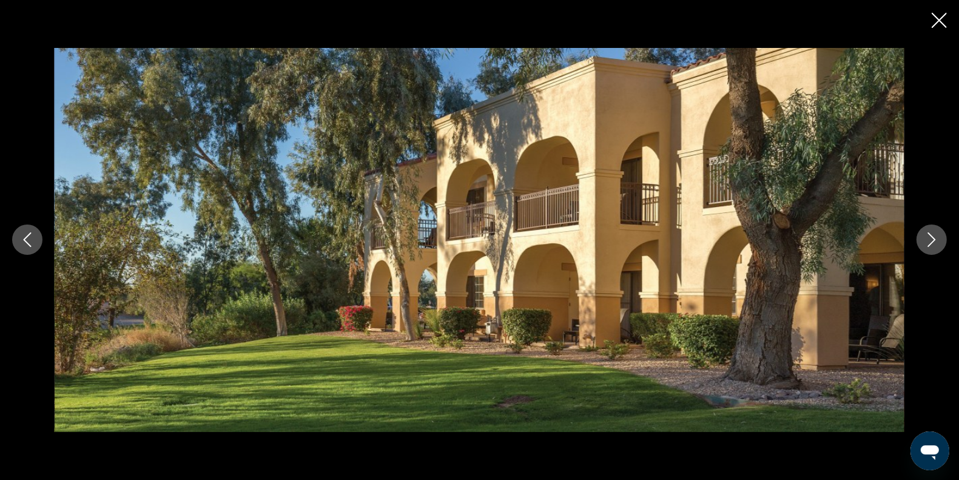
click at [922, 238] on button "Next image" at bounding box center [931, 239] width 30 height 30
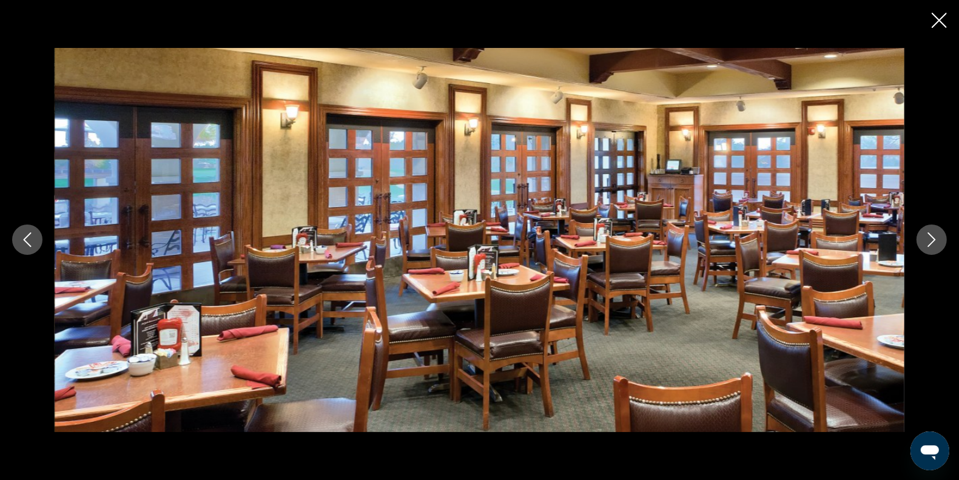
click at [922, 238] on button "Next image" at bounding box center [931, 239] width 30 height 30
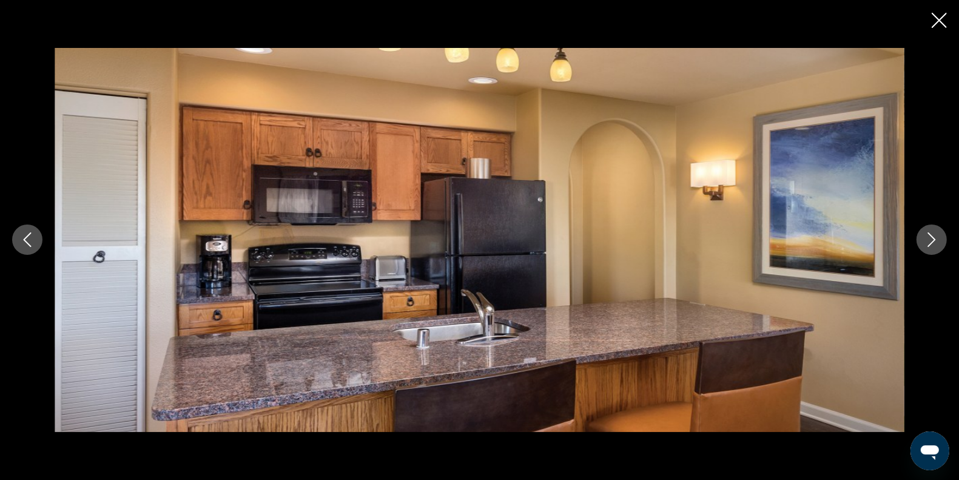
click at [922, 238] on button "Next image" at bounding box center [931, 239] width 30 height 30
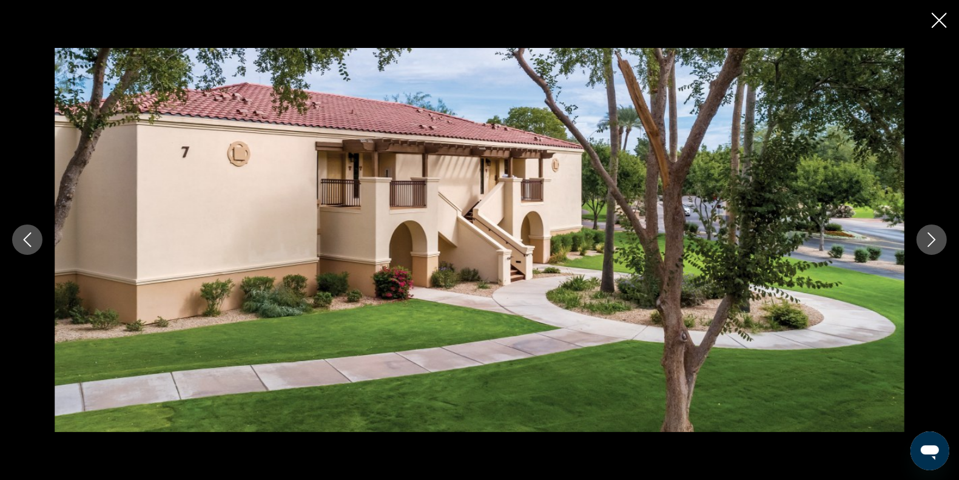
click at [922, 238] on button "Next image" at bounding box center [931, 239] width 30 height 30
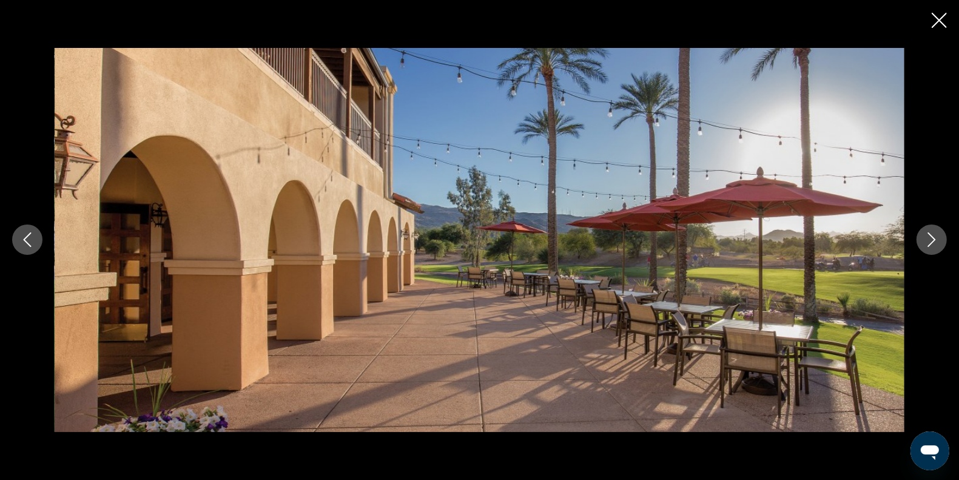
click at [922, 238] on button "Next image" at bounding box center [931, 239] width 30 height 30
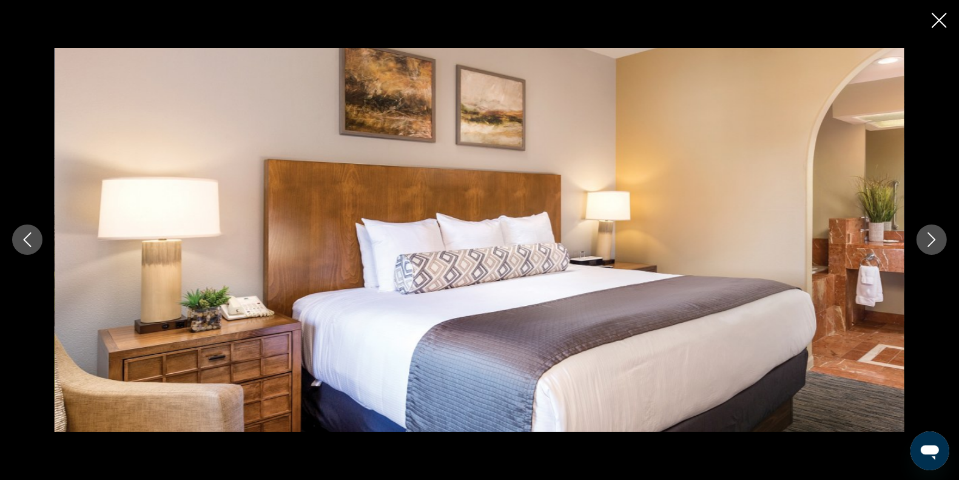
click at [922, 238] on button "Next image" at bounding box center [931, 239] width 30 height 30
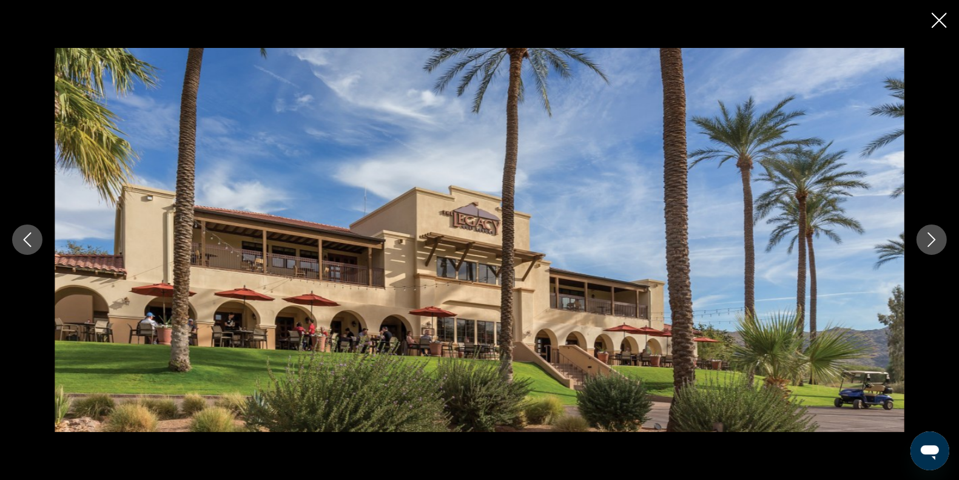
click at [922, 238] on button "Next image" at bounding box center [931, 239] width 30 height 30
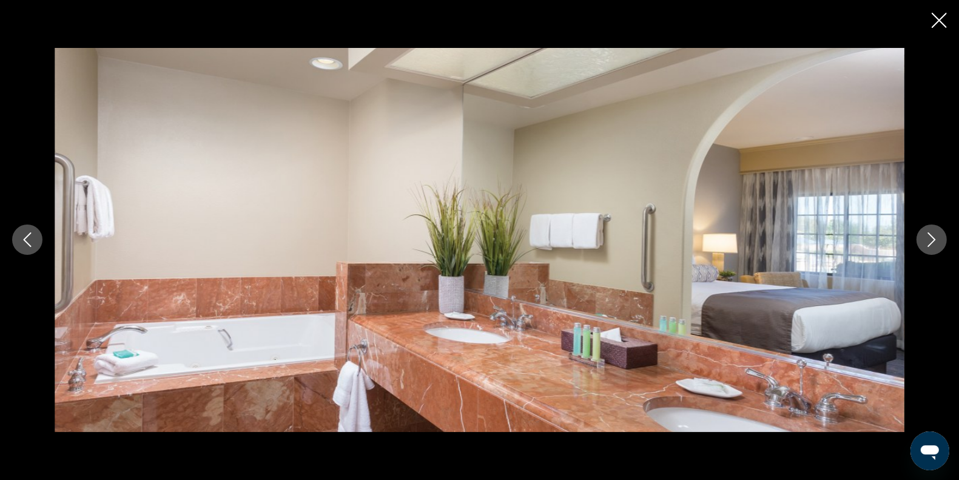
click at [922, 238] on button "Next image" at bounding box center [931, 239] width 30 height 30
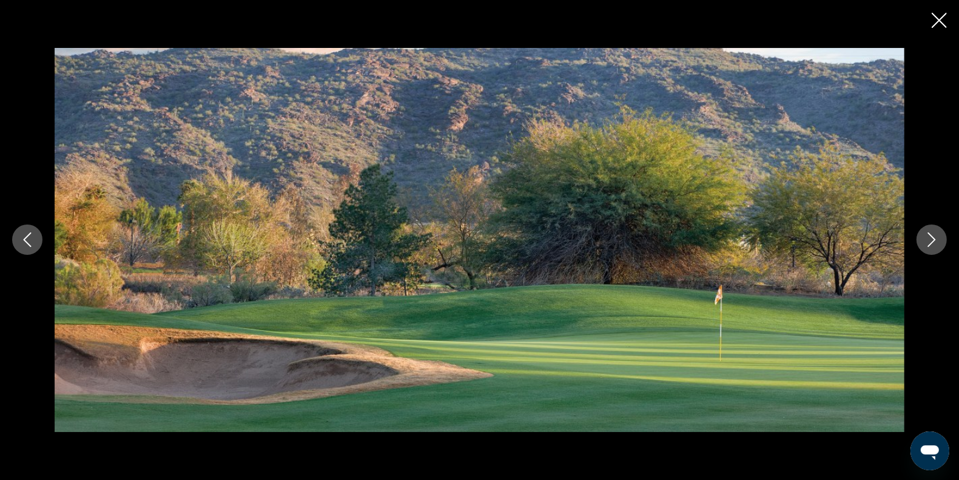
click at [922, 238] on button "Next image" at bounding box center [931, 239] width 30 height 30
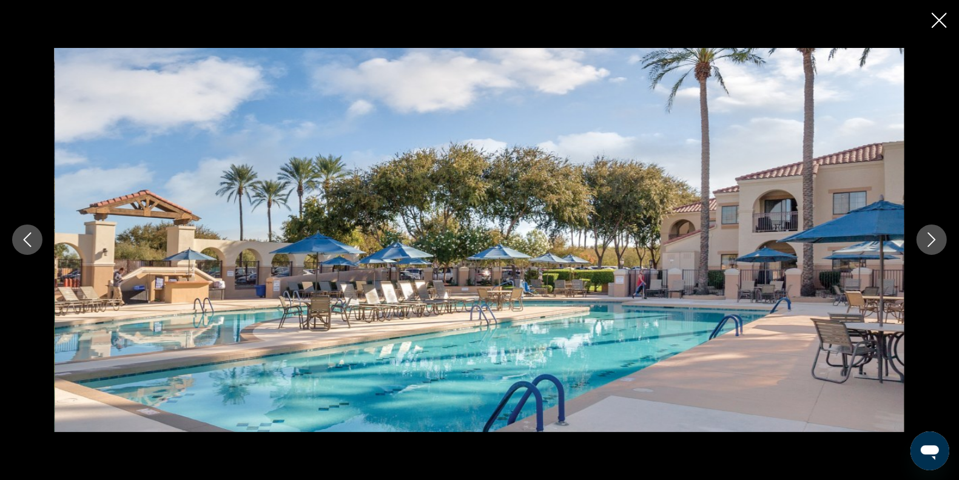
click at [922, 238] on button "Next image" at bounding box center [931, 239] width 30 height 30
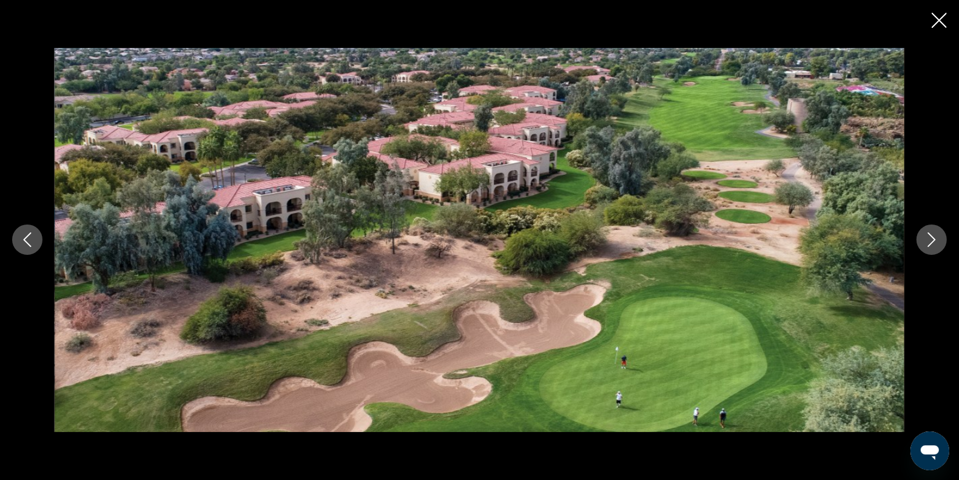
click at [922, 238] on button "Next image" at bounding box center [931, 239] width 30 height 30
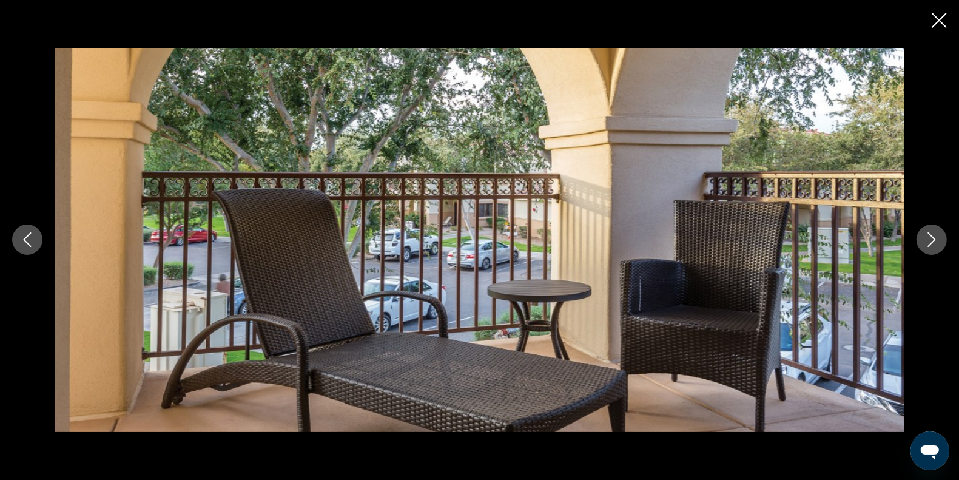
click at [922, 238] on button "Next image" at bounding box center [931, 239] width 30 height 30
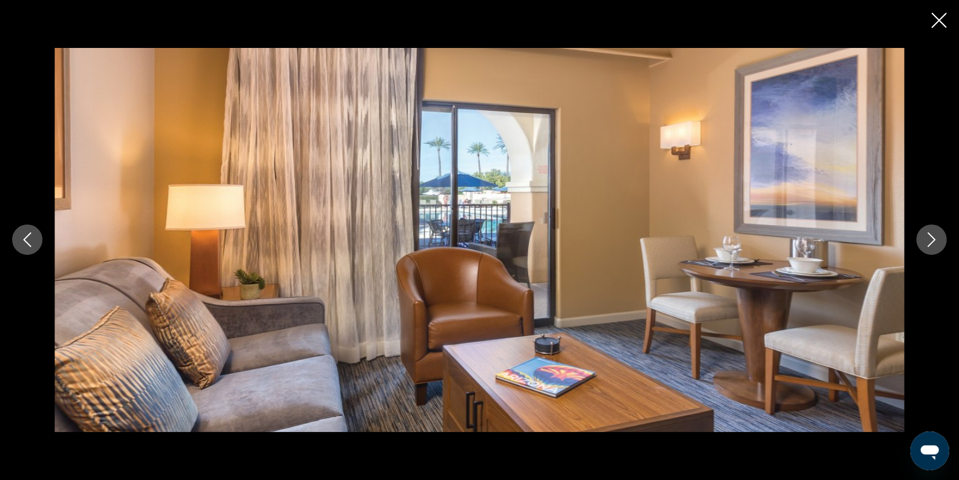
click at [922, 238] on button "Next image" at bounding box center [931, 239] width 30 height 30
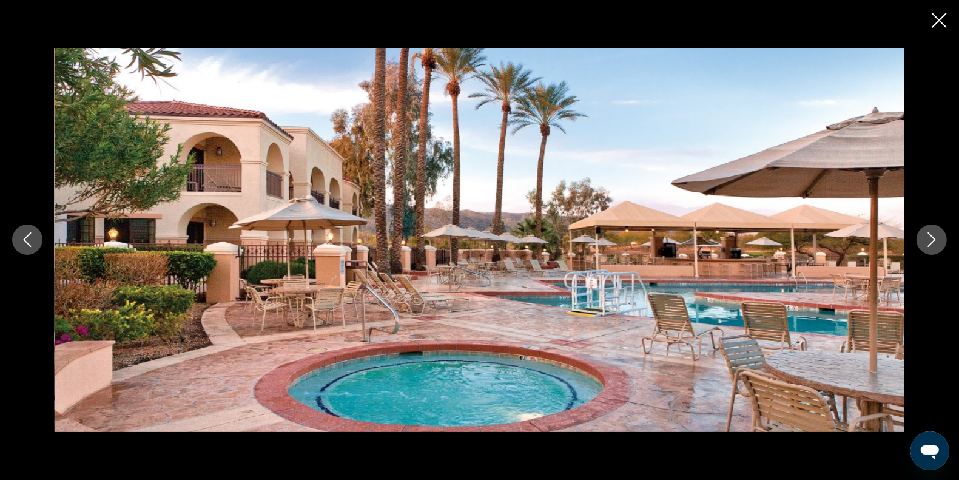
click at [922, 238] on button "Next image" at bounding box center [931, 239] width 30 height 30
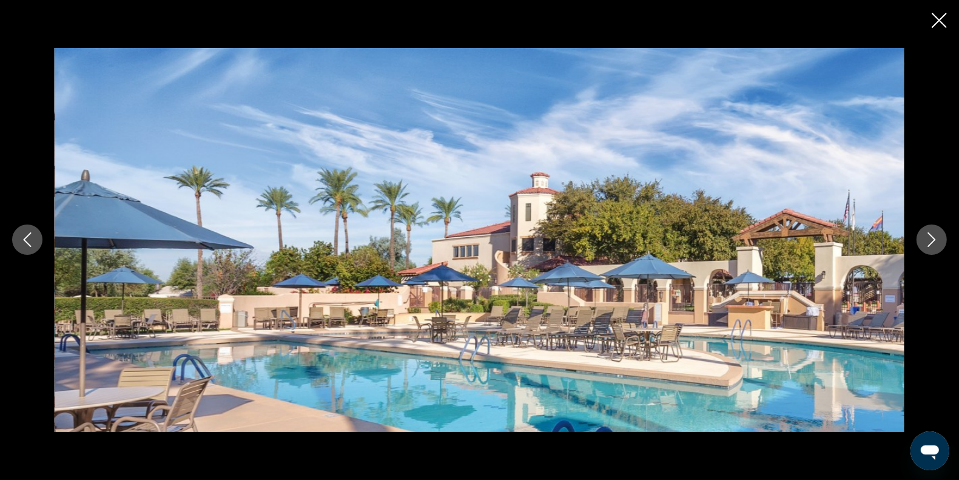
click at [922, 238] on button "Next image" at bounding box center [931, 239] width 30 height 30
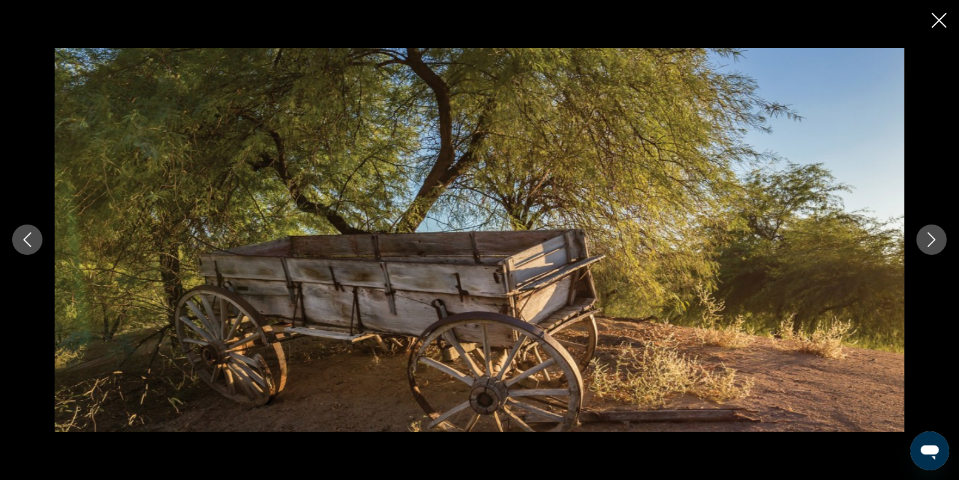
click at [931, 17] on icon "Close slideshow" at bounding box center [938, 20] width 15 height 15
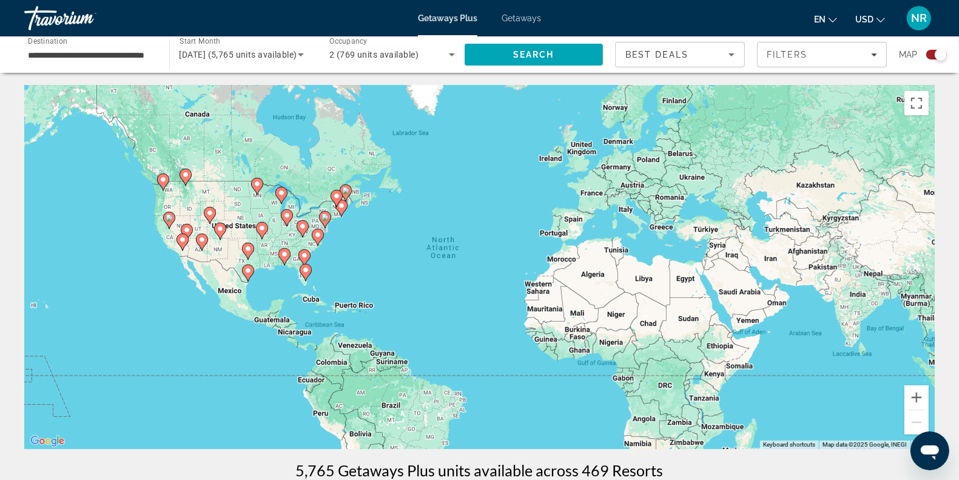
click at [198, 230] on div "To activate drag with keyboard, press Alt + Enter. Once in keyboard drag state,…" at bounding box center [479, 267] width 910 height 364
click at [205, 241] on image "Main content" at bounding box center [201, 239] width 7 height 7
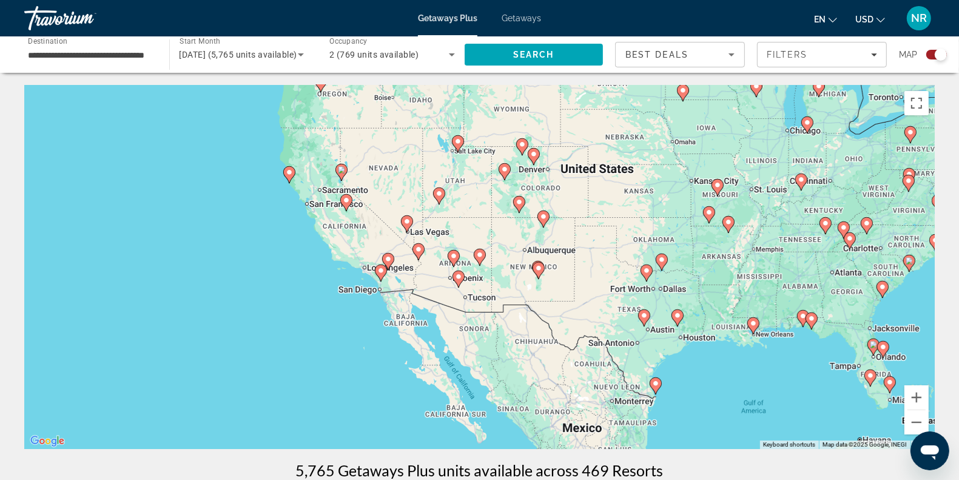
click at [475, 235] on div "To activate drag with keyboard, press Alt + Enter. Once in keyboard drag state,…" at bounding box center [479, 267] width 910 height 364
click at [455, 267] on div "To activate drag with keyboard, press Alt + Enter. Once in keyboard drag state,…" at bounding box center [479, 267] width 910 height 364
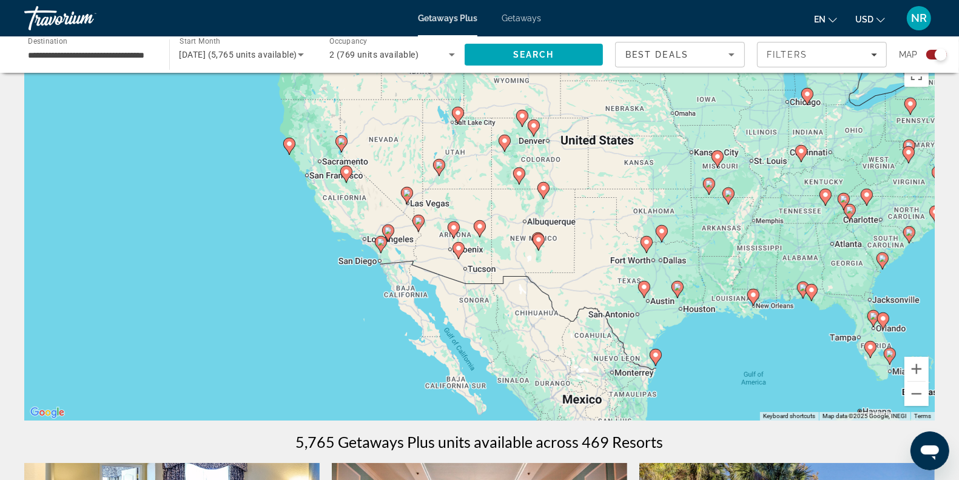
scroll to position [30, 0]
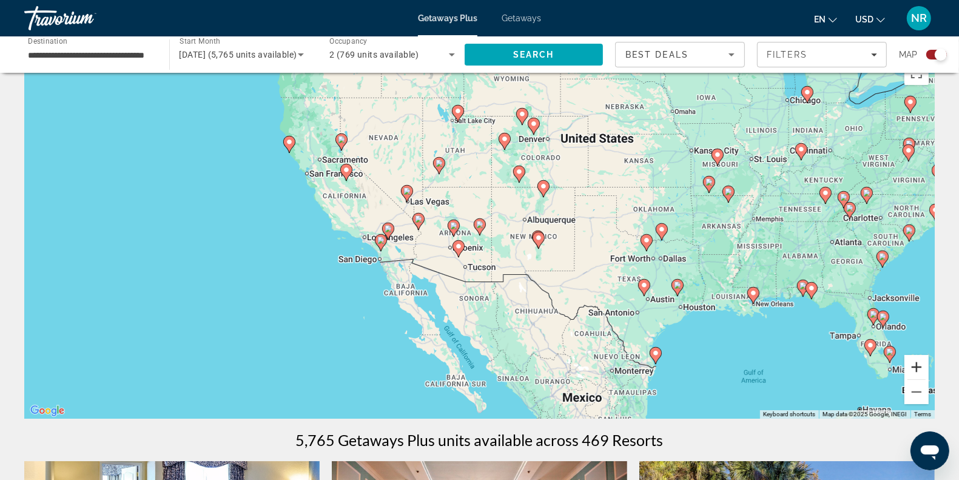
click at [917, 369] on button "Zoom in" at bounding box center [916, 367] width 24 height 24
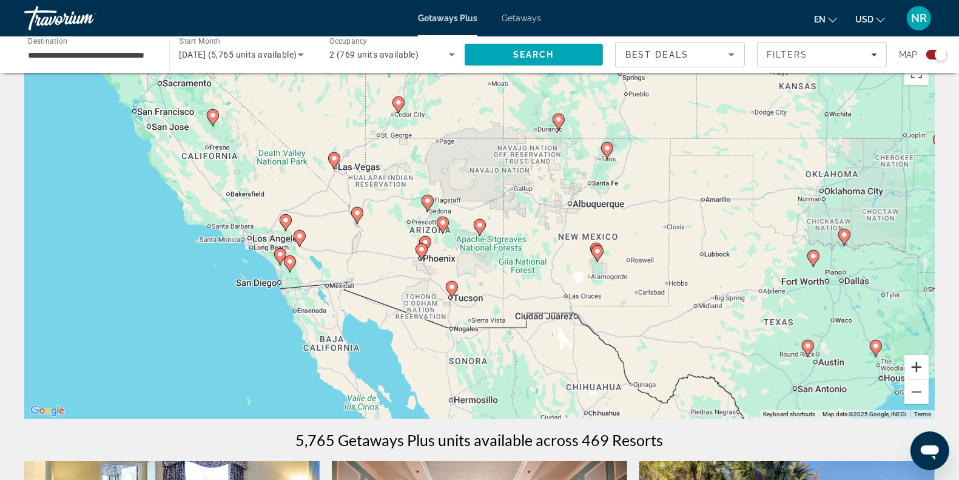
click at [917, 369] on button "Zoom in" at bounding box center [916, 367] width 24 height 24
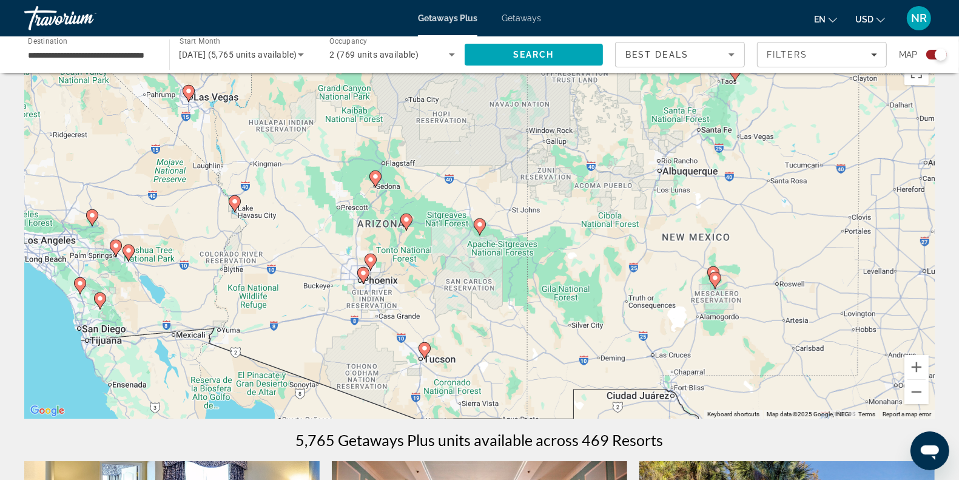
click at [367, 256] on image "Main content" at bounding box center [370, 259] width 7 height 7
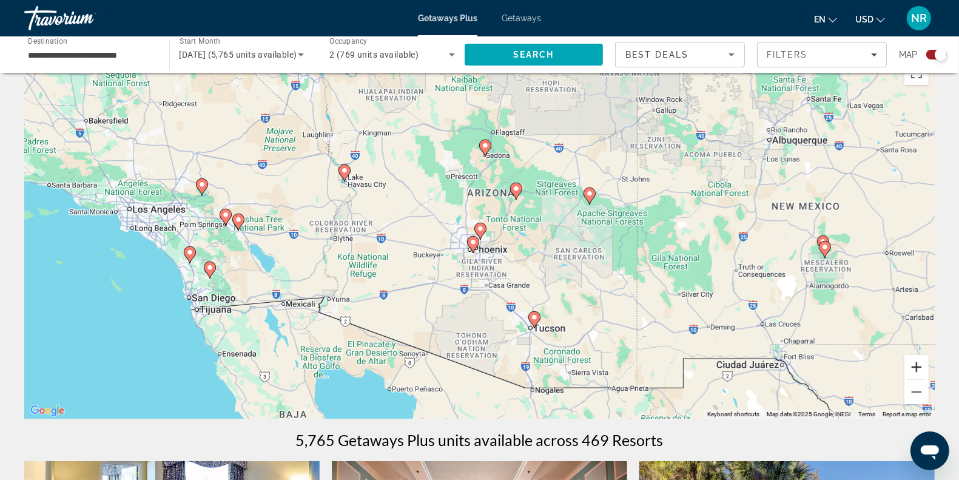
click at [922, 372] on button "Zoom in" at bounding box center [916, 367] width 24 height 24
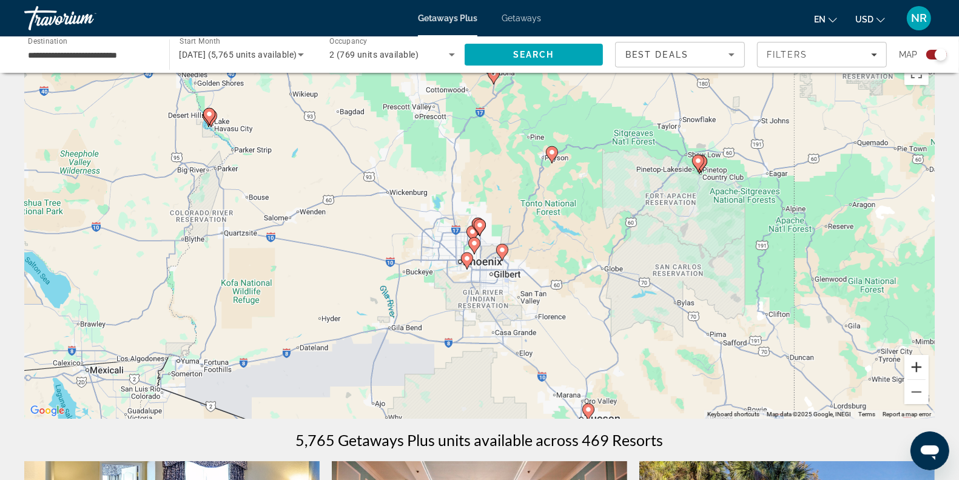
click at [922, 372] on button "Zoom in" at bounding box center [916, 367] width 24 height 24
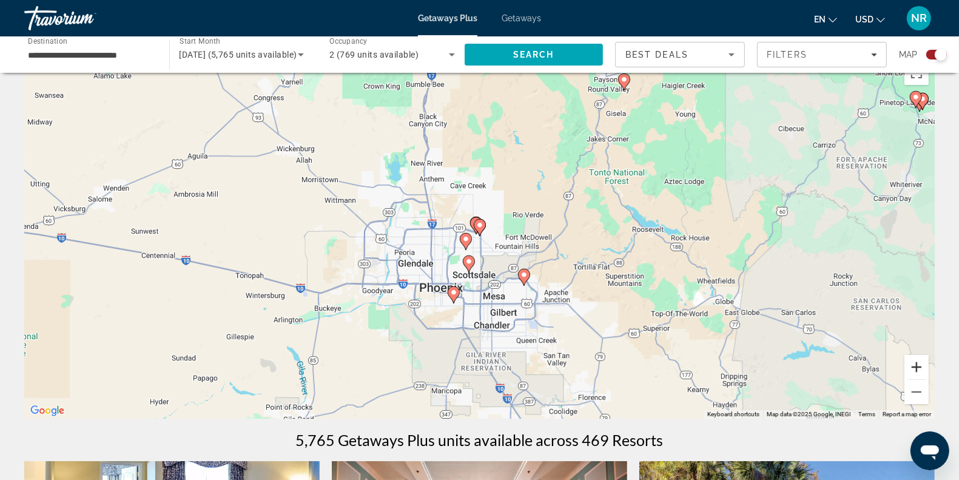
click at [922, 372] on button "Zoom in" at bounding box center [916, 367] width 24 height 24
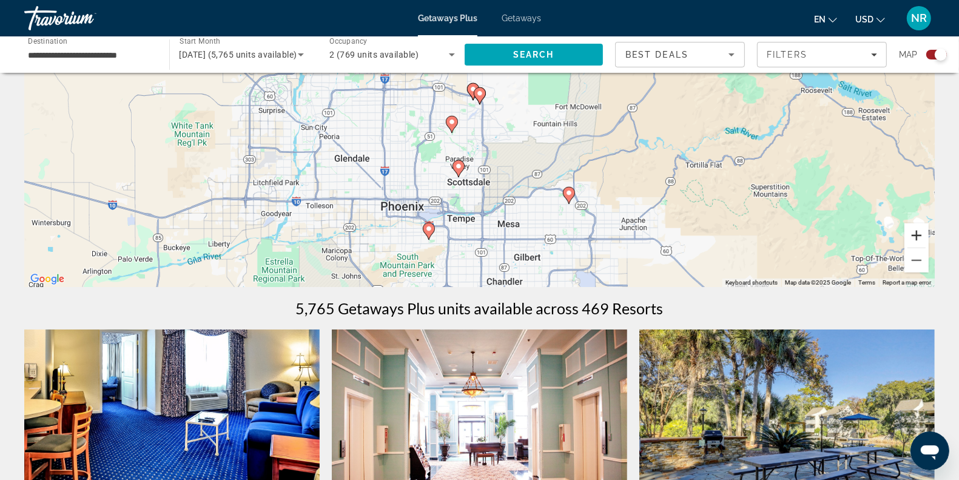
scroll to position [152, 0]
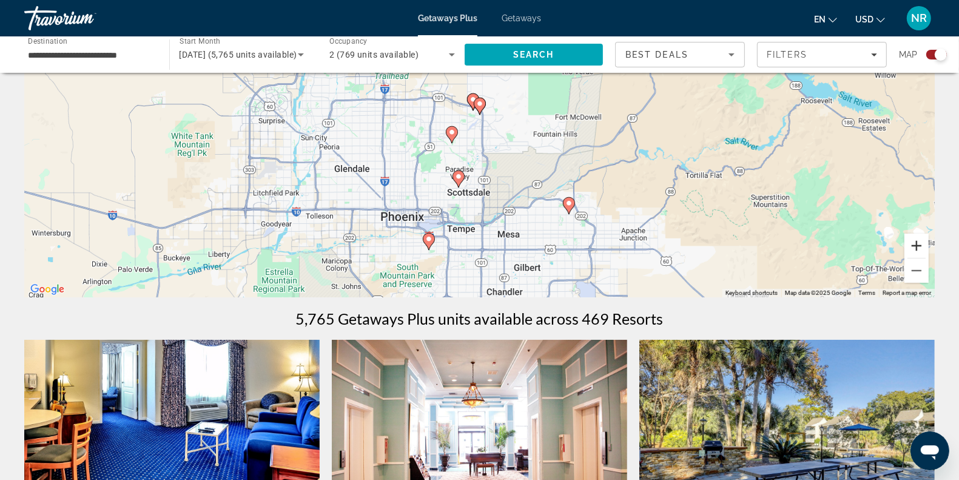
click at [913, 241] on button "Zoom in" at bounding box center [916, 245] width 24 height 24
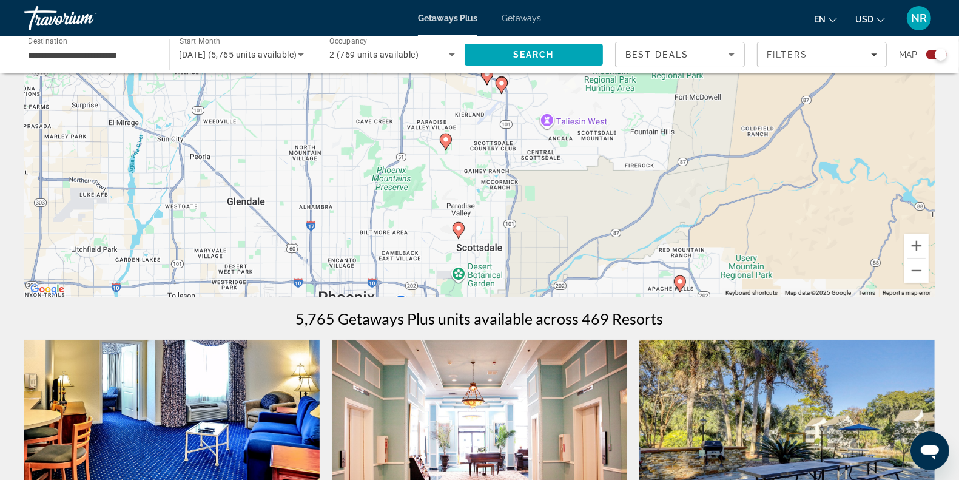
drag, startPoint x: 700, startPoint y: 205, endPoint x: 722, endPoint y: 179, distance: 33.5
click at [722, 179] on div "To activate drag with keyboard, press Alt + Enter. Once in keyboard drag state,…" at bounding box center [479, 115] width 910 height 364
click at [444, 143] on image "Main content" at bounding box center [445, 139] width 7 height 7
type input "**********"
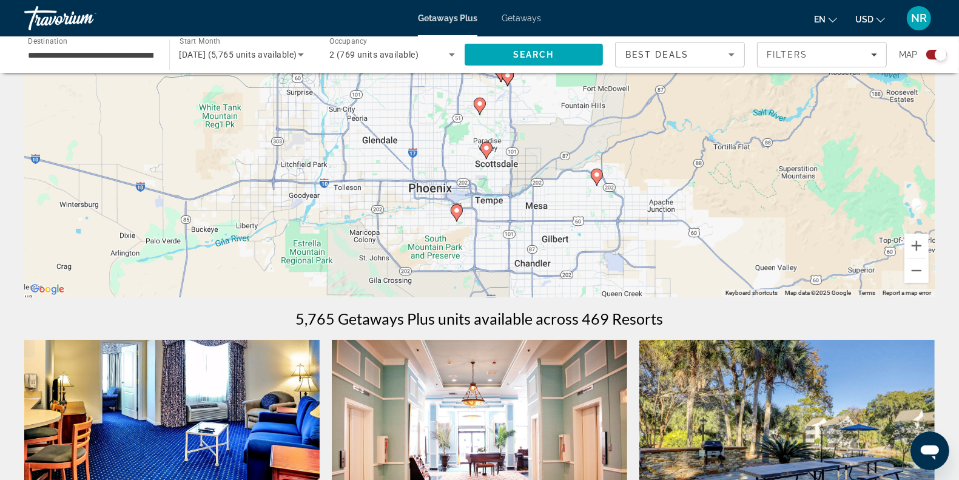
click at [480, 102] on image "Main content" at bounding box center [479, 103] width 7 height 7
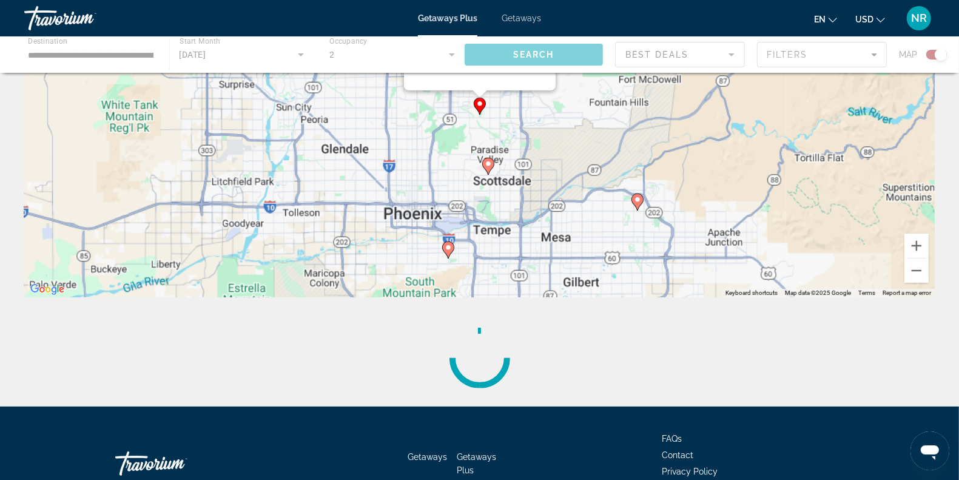
scroll to position [0, 0]
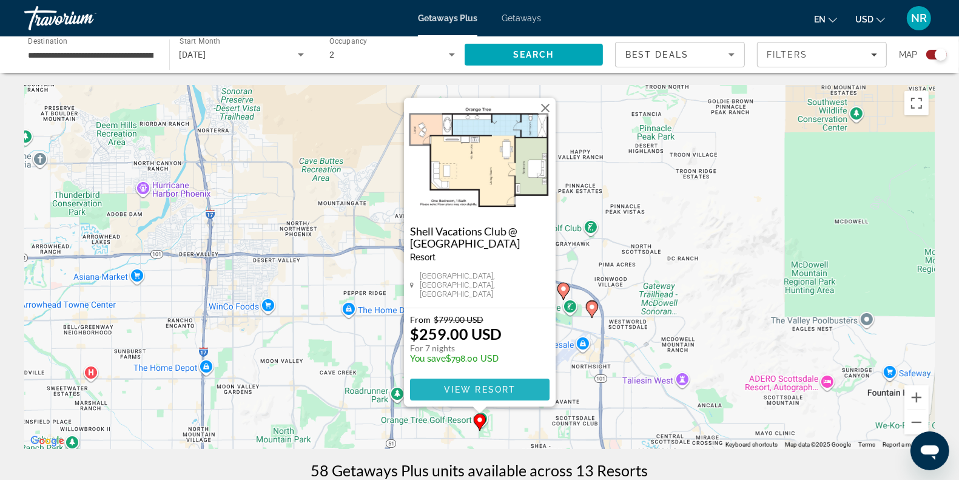
click at [489, 388] on span "View Resort" at bounding box center [479, 389] width 72 height 10
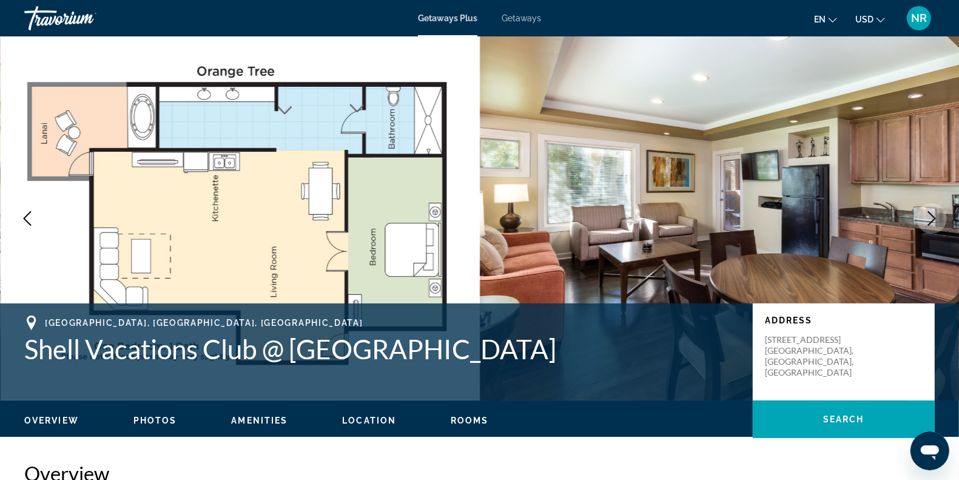
click at [521, 12] on div "Getaways Plus Getaways en English Español Français Italiano Português русский U…" at bounding box center [479, 18] width 959 height 32
click at [520, 17] on span "Getaways" at bounding box center [520, 18] width 39 height 10
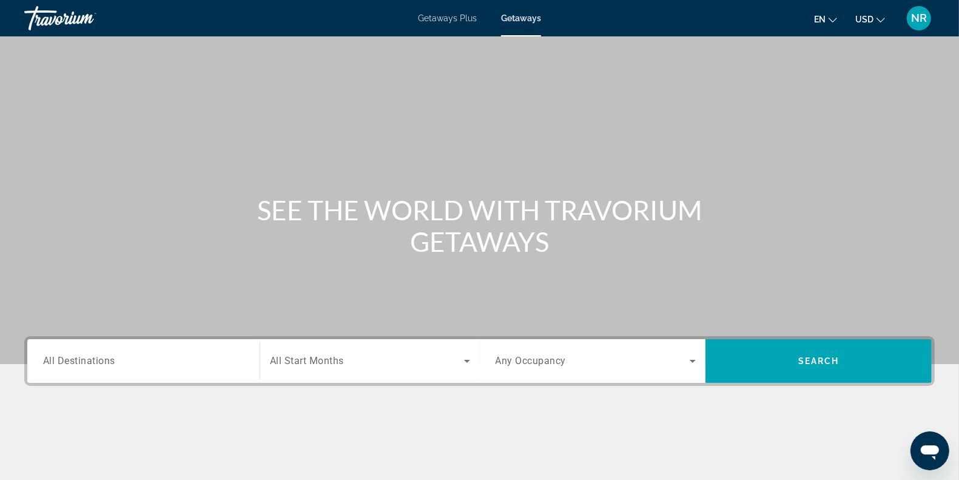
click at [94, 377] on div "Search widget" at bounding box center [143, 361] width 201 height 35
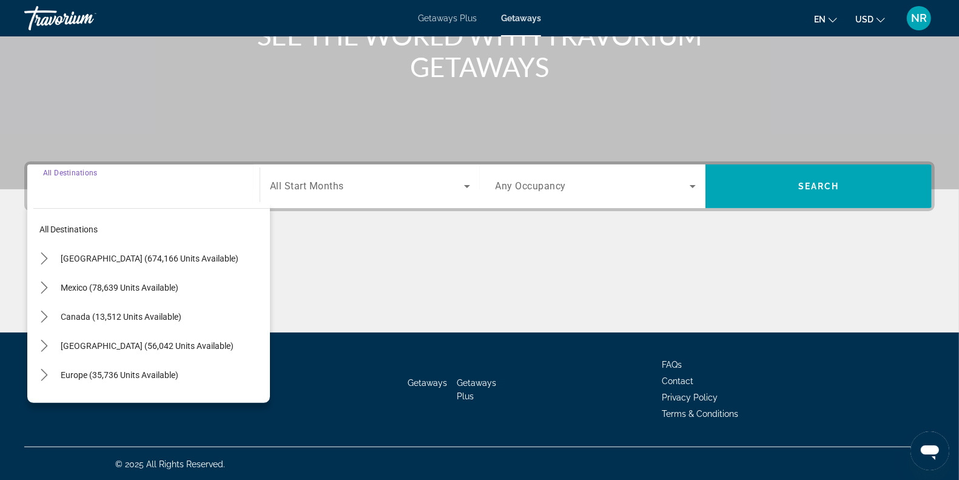
scroll to position [176, 0]
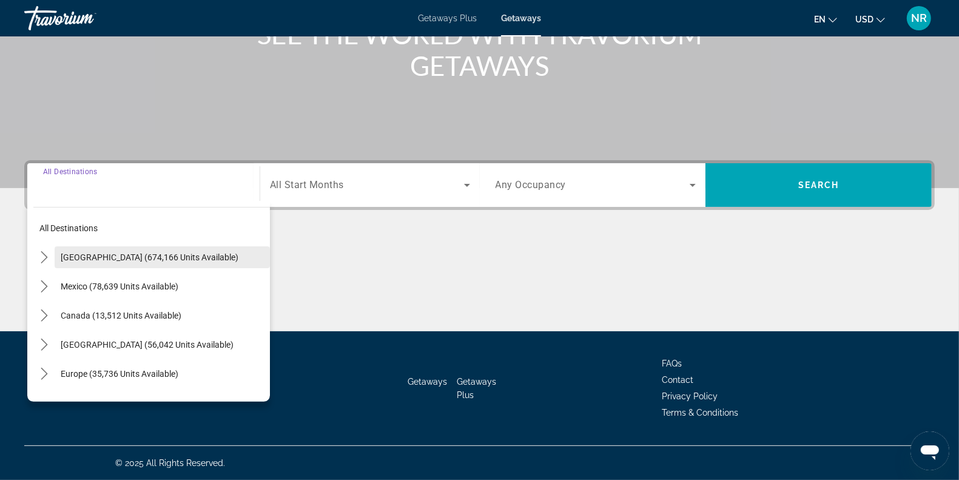
click at [152, 258] on span "[GEOGRAPHIC_DATA] (674,166 units available)" at bounding box center [150, 257] width 178 height 10
type input "**********"
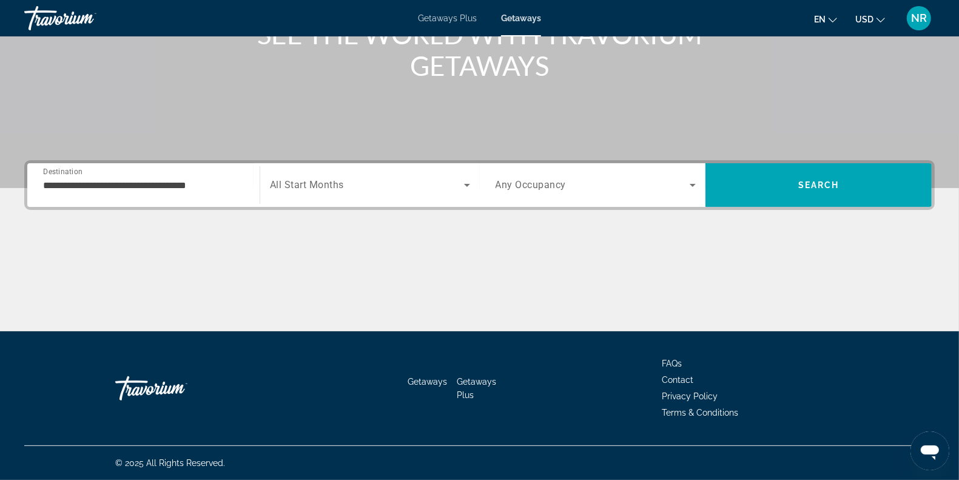
click at [325, 187] on span "All Start Months" at bounding box center [307, 185] width 74 height 12
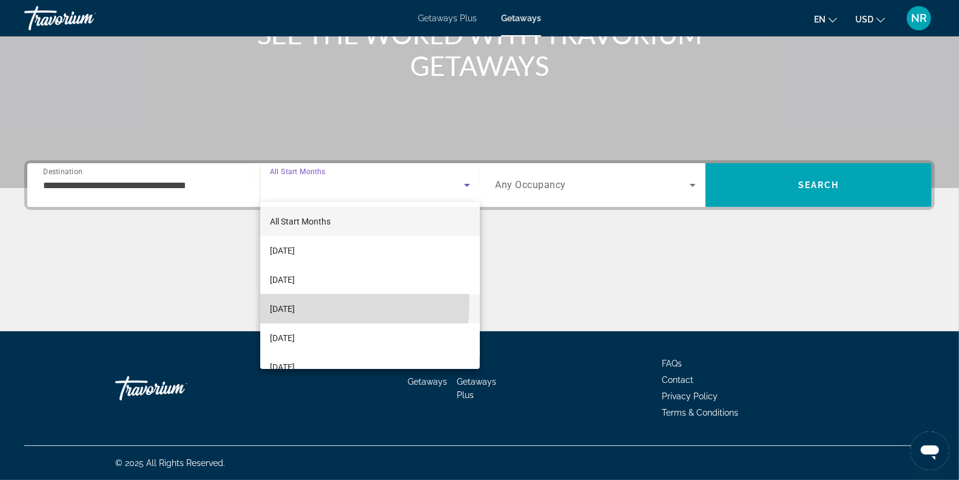
click at [295, 302] on span "[DATE]" at bounding box center [282, 308] width 25 height 15
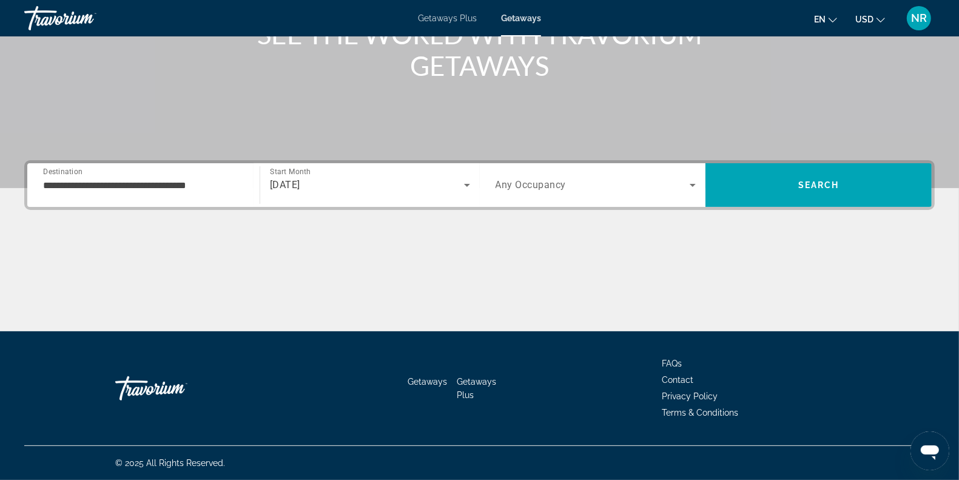
click at [549, 184] on span "Any Occupancy" at bounding box center [530, 185] width 71 height 12
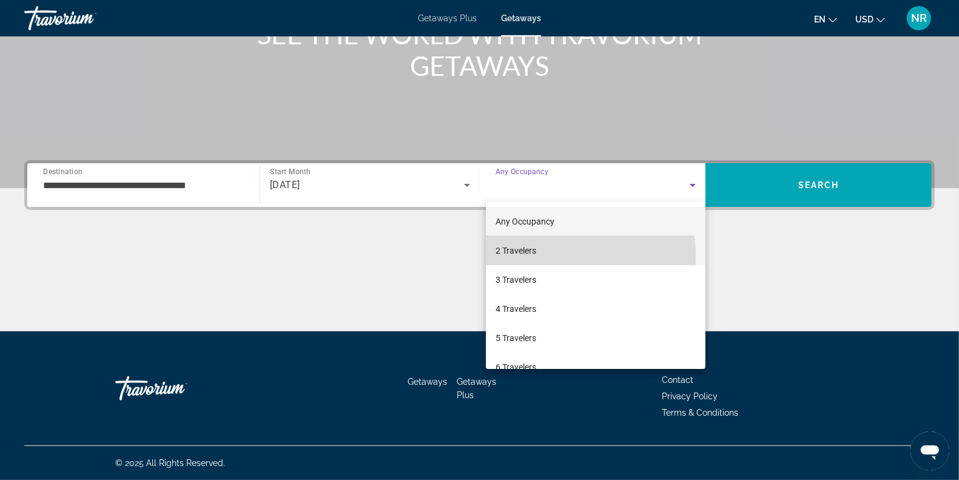
click at [528, 255] on span "2 Travelers" at bounding box center [515, 250] width 41 height 15
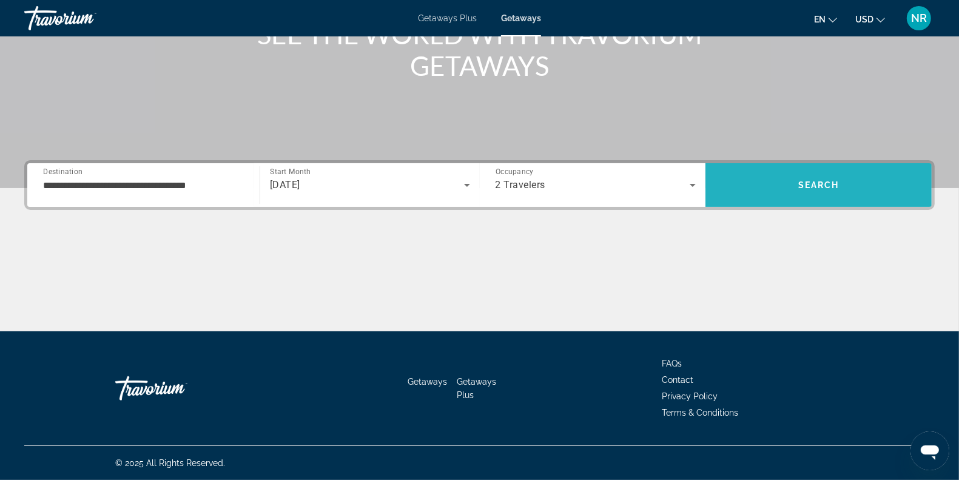
click at [808, 187] on span "Search" at bounding box center [818, 185] width 41 height 10
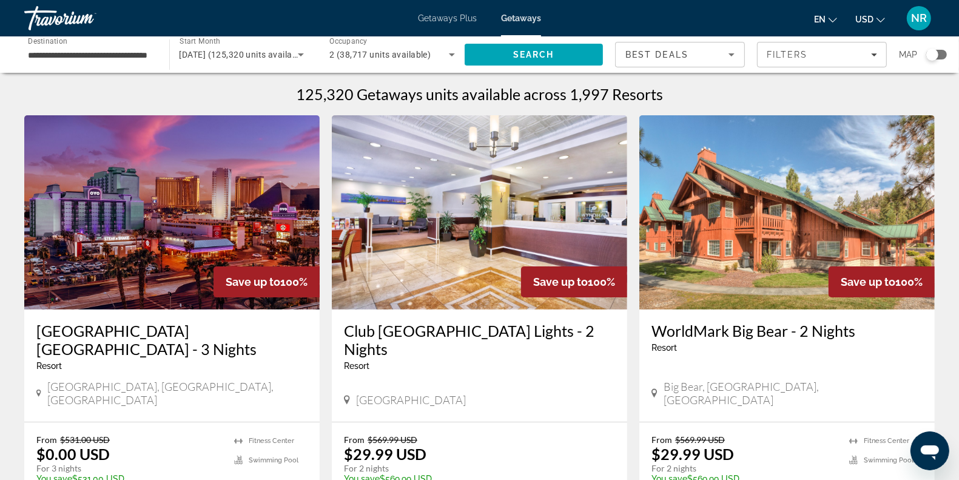
click at [455, 21] on span "Getaways Plus" at bounding box center [447, 18] width 59 height 10
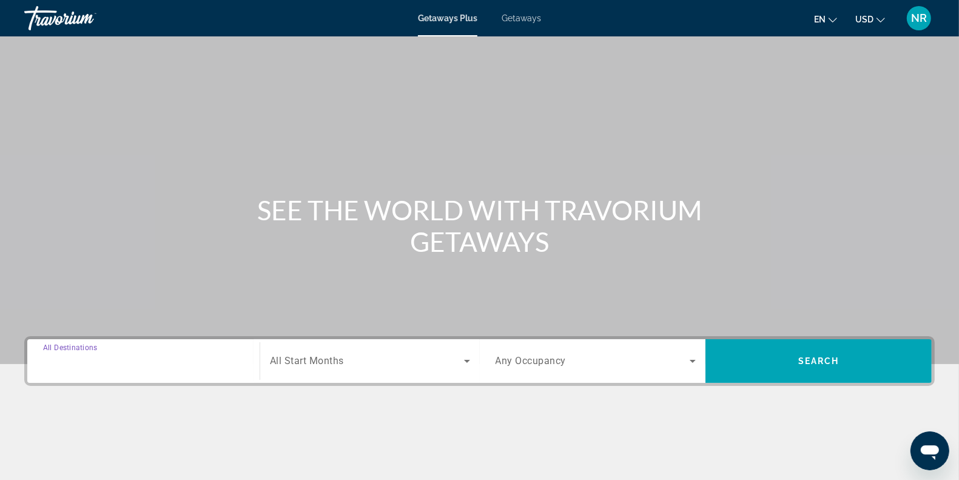
click at [156, 358] on input "Destination All Destinations" at bounding box center [143, 361] width 201 height 15
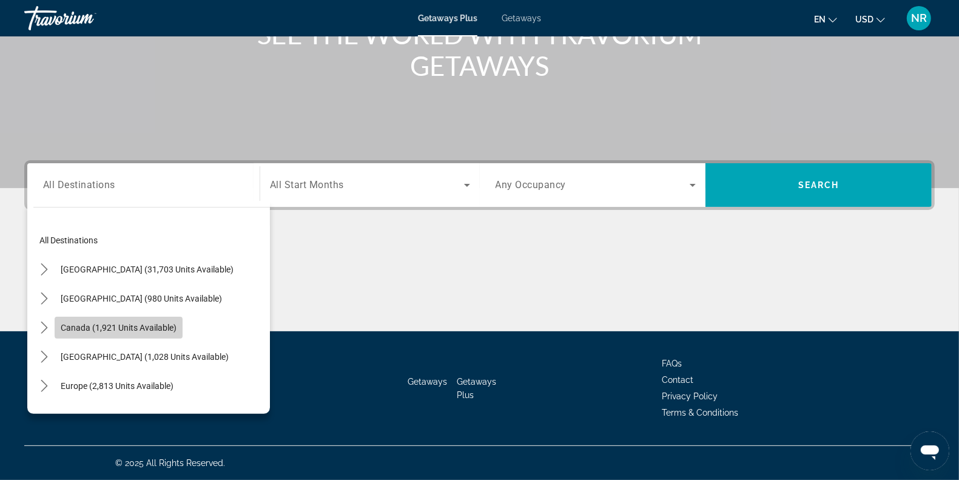
click at [130, 323] on span "Canada (1,921 units available)" at bounding box center [119, 328] width 116 height 10
type input "**********"
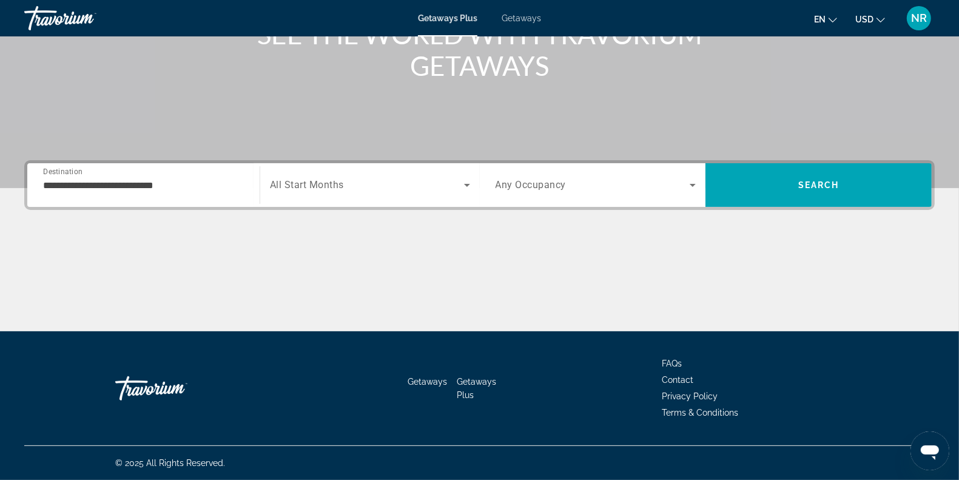
click at [337, 188] on span "All Start Months" at bounding box center [307, 185] width 74 height 12
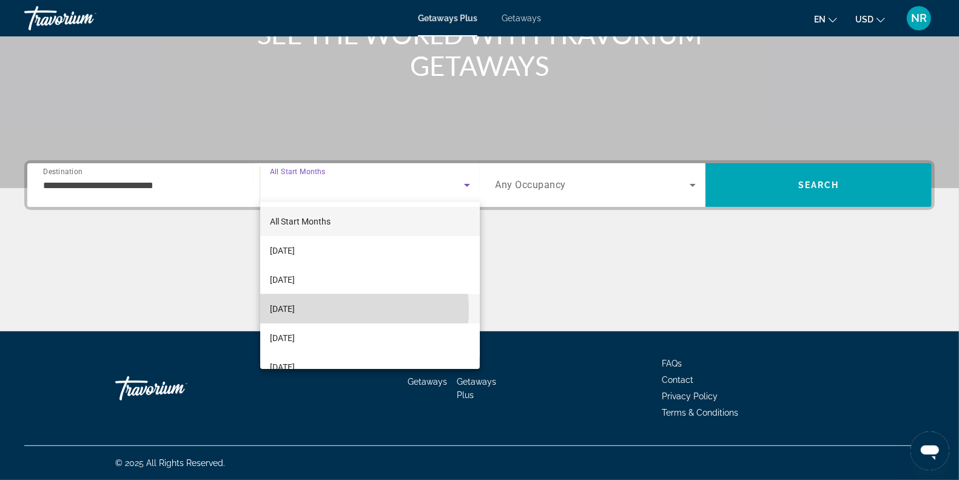
click at [295, 309] on span "[DATE]" at bounding box center [282, 308] width 25 height 15
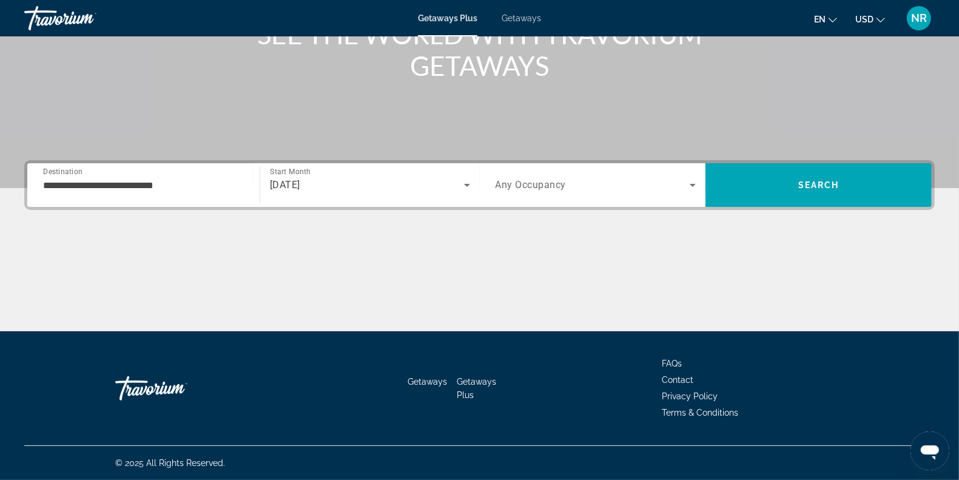
click at [555, 184] on span "Any Occupancy" at bounding box center [530, 185] width 71 height 12
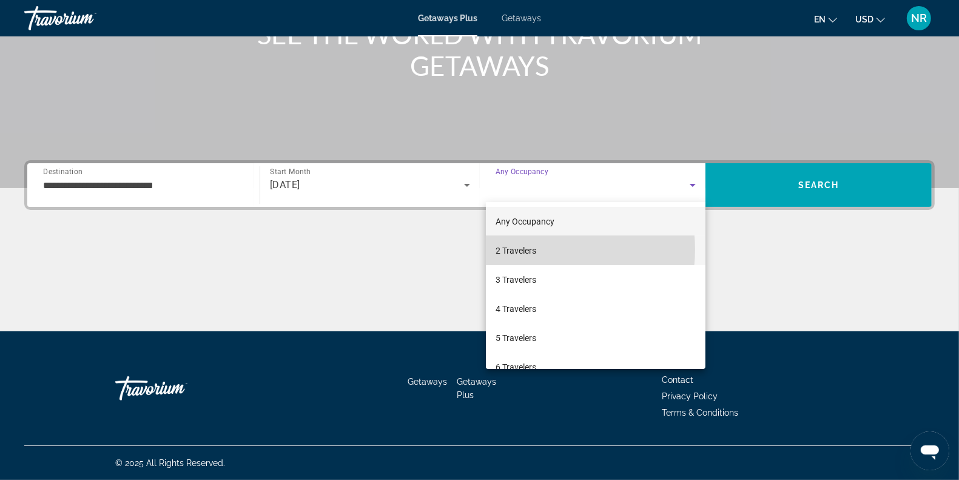
click at [544, 249] on mat-option "2 Travelers" at bounding box center [596, 250] width 220 height 29
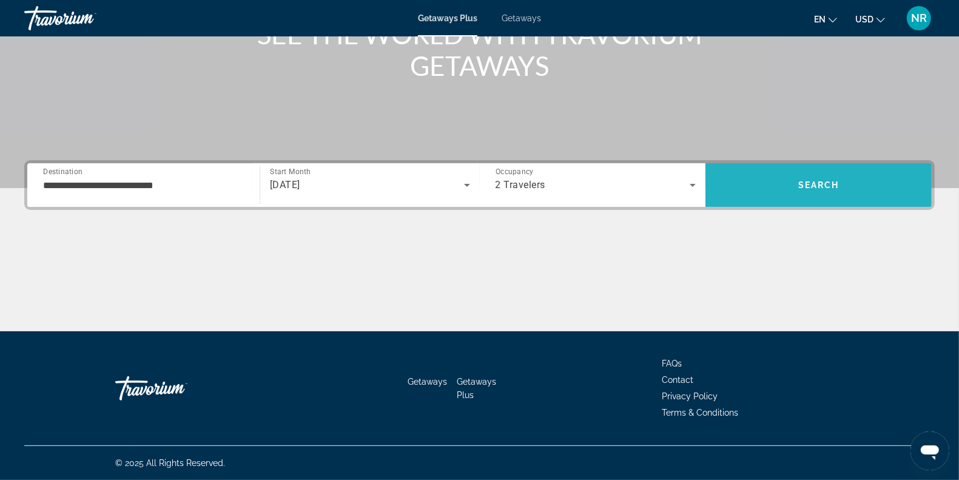
click at [790, 181] on span "Search" at bounding box center [818, 184] width 226 height 29
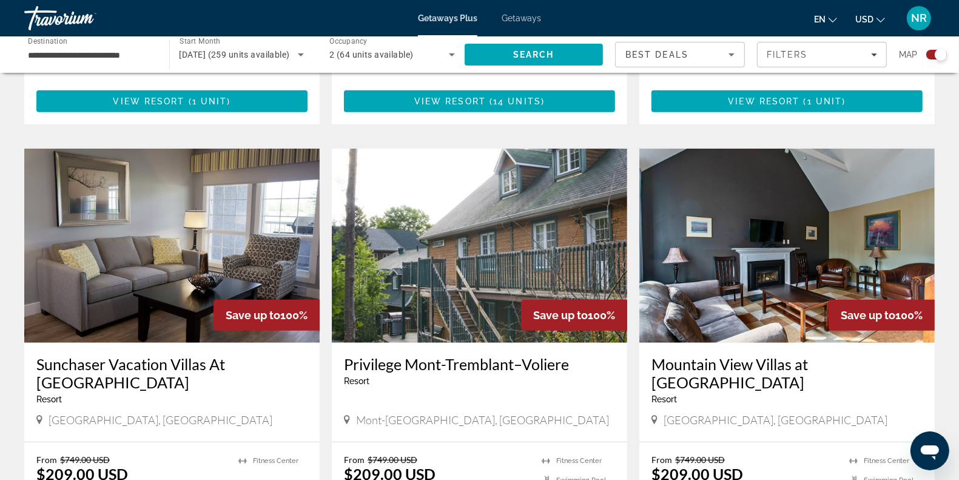
scroll to position [788, 0]
